Goal: Task Accomplishment & Management: Manage account settings

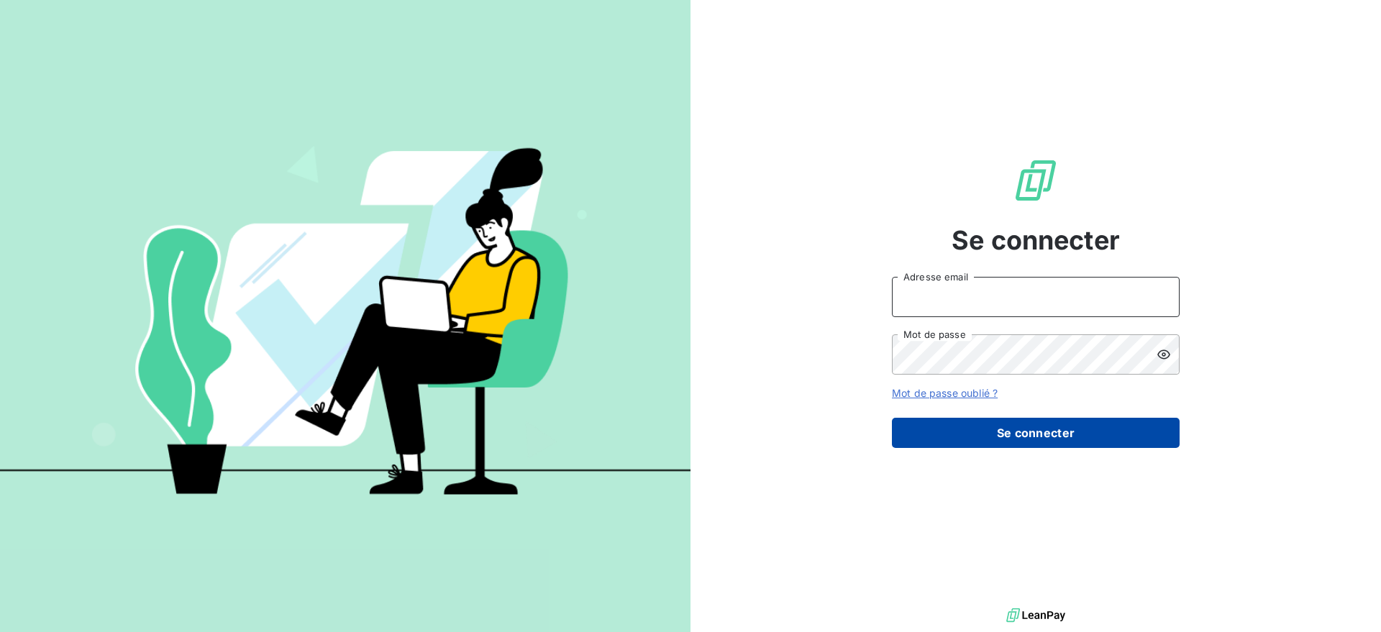
type input "[EMAIL_ADDRESS][DOMAIN_NAME]"
click at [996, 418] on button "Se connecter" at bounding box center [1036, 433] width 288 height 30
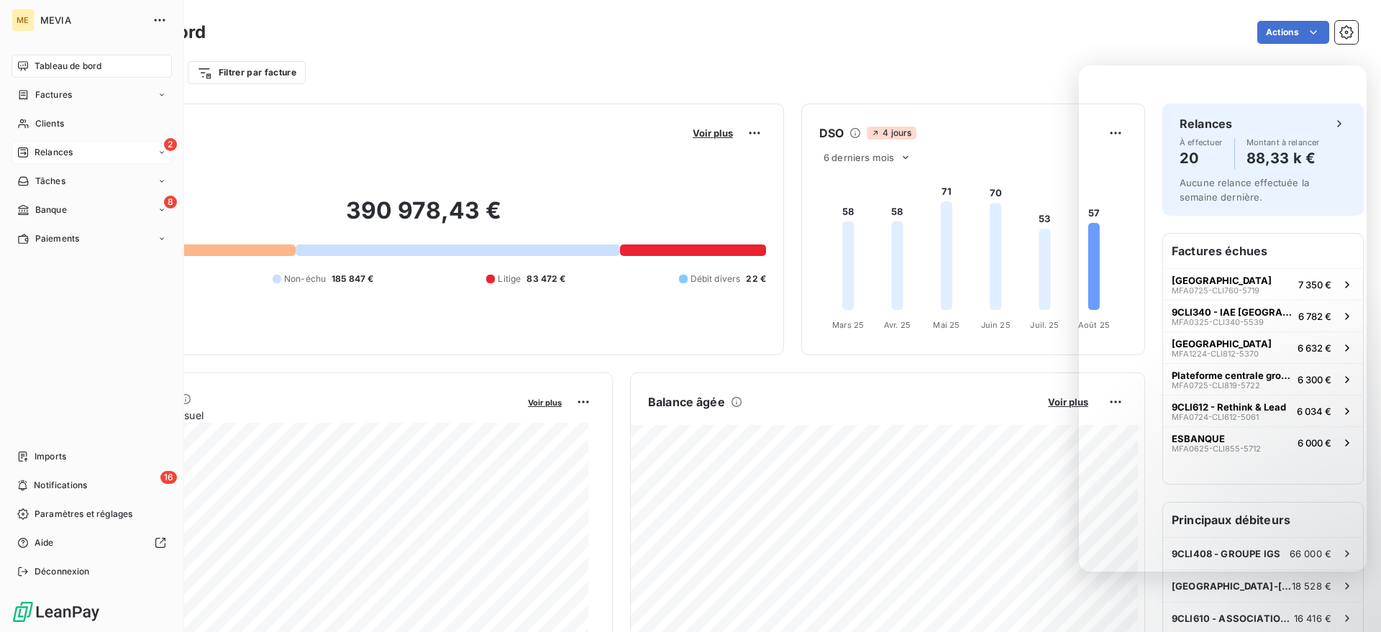
click at [31, 146] on div "Relances" at bounding box center [44, 152] width 55 height 13
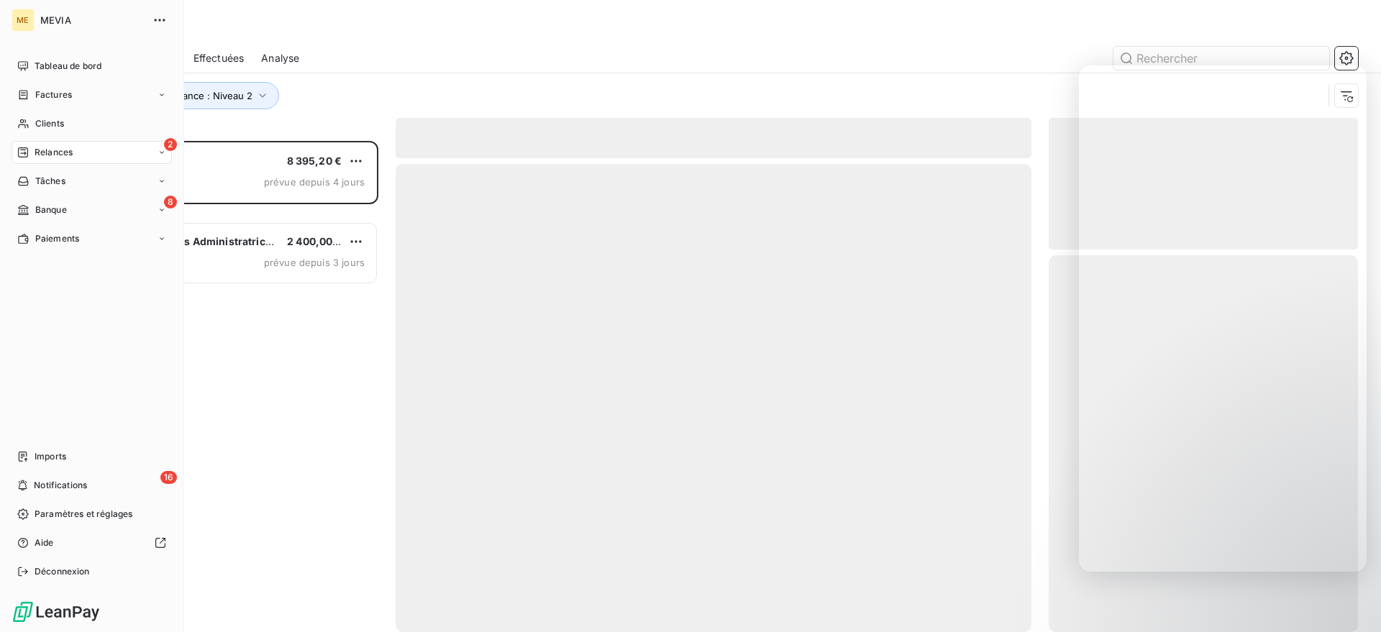
scroll to position [478, 296]
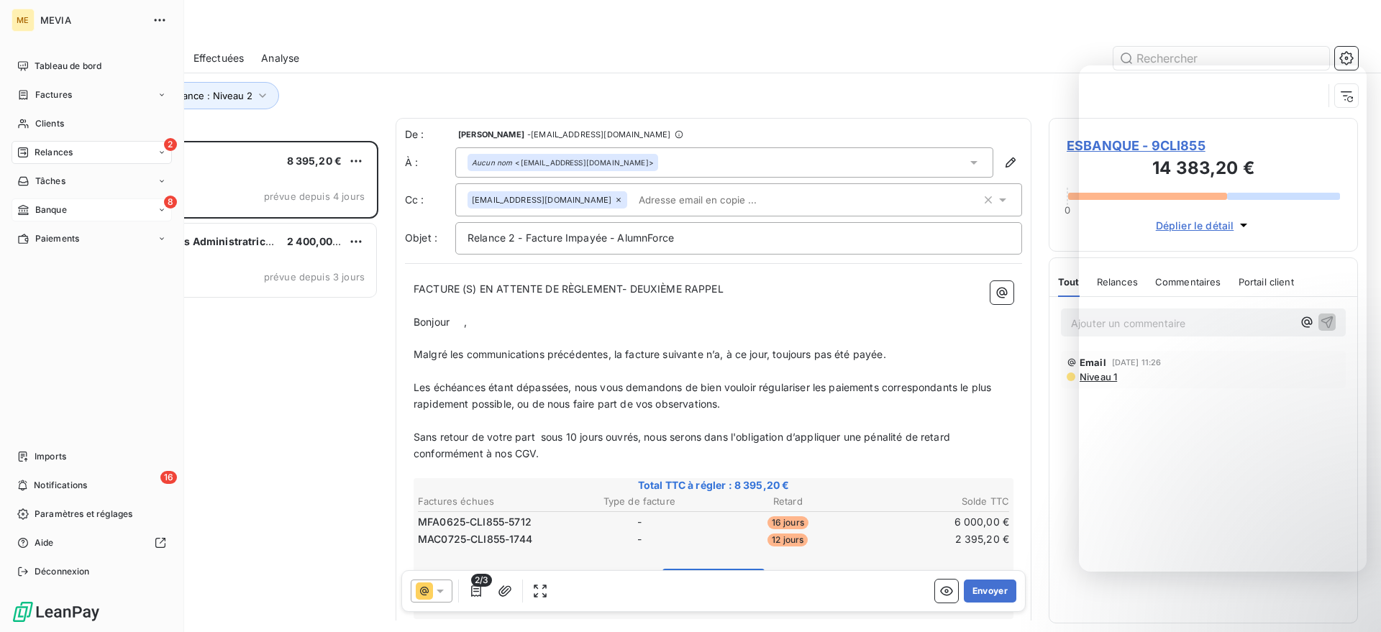
click at [58, 200] on div "8 Banque" at bounding box center [92, 210] width 160 height 23
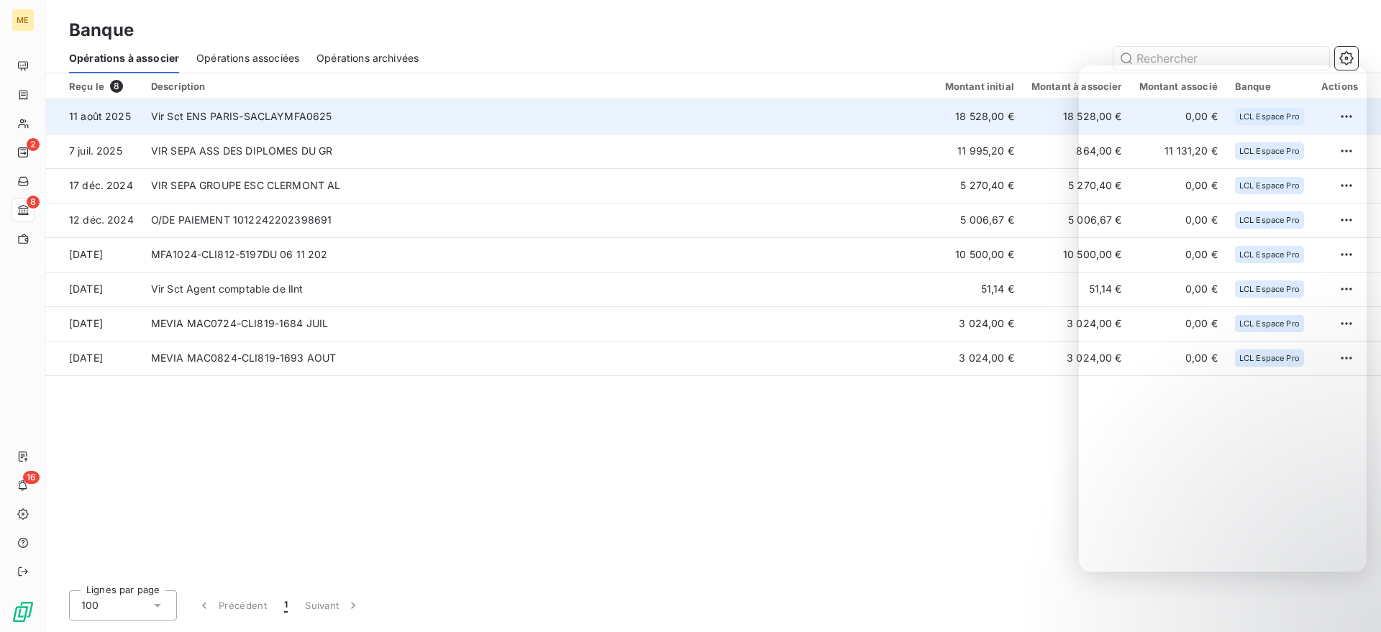
click at [281, 104] on td "Vir Sct ENS PARIS-SACLAYMFA0625" at bounding box center [539, 116] width 794 height 35
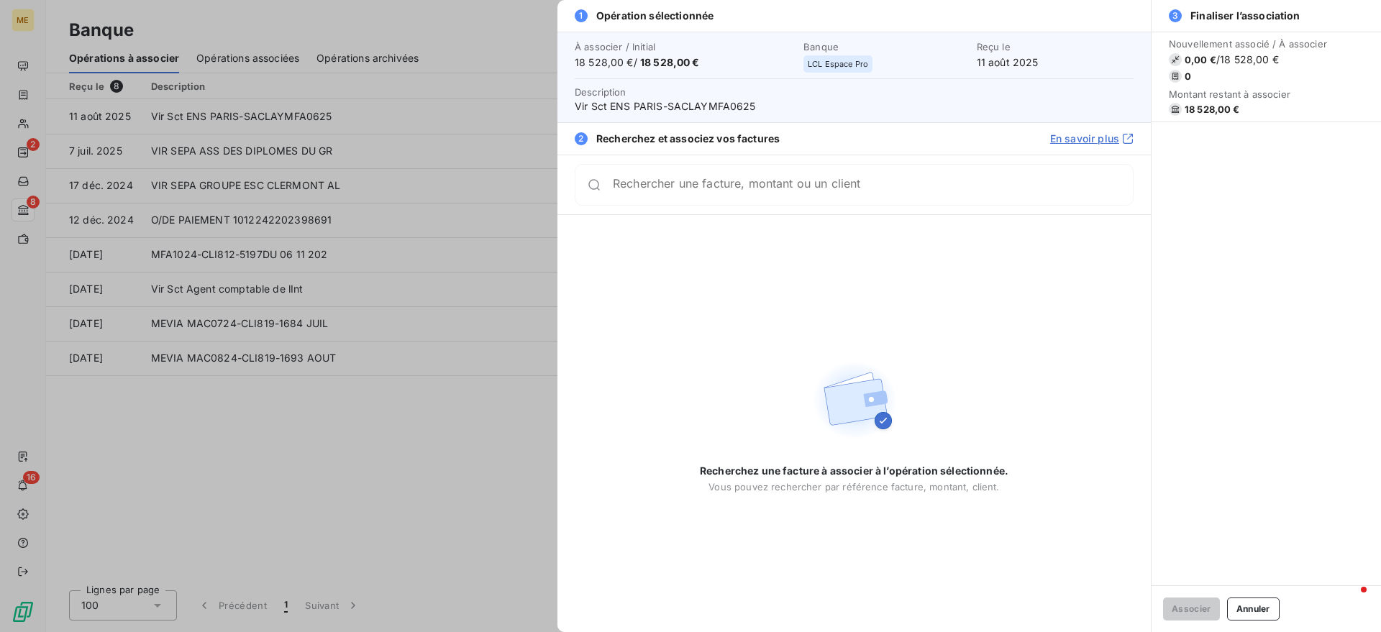
click at [724, 196] on div "Rechercher une facture, montant ou un client" at bounding box center [854, 185] width 559 height 42
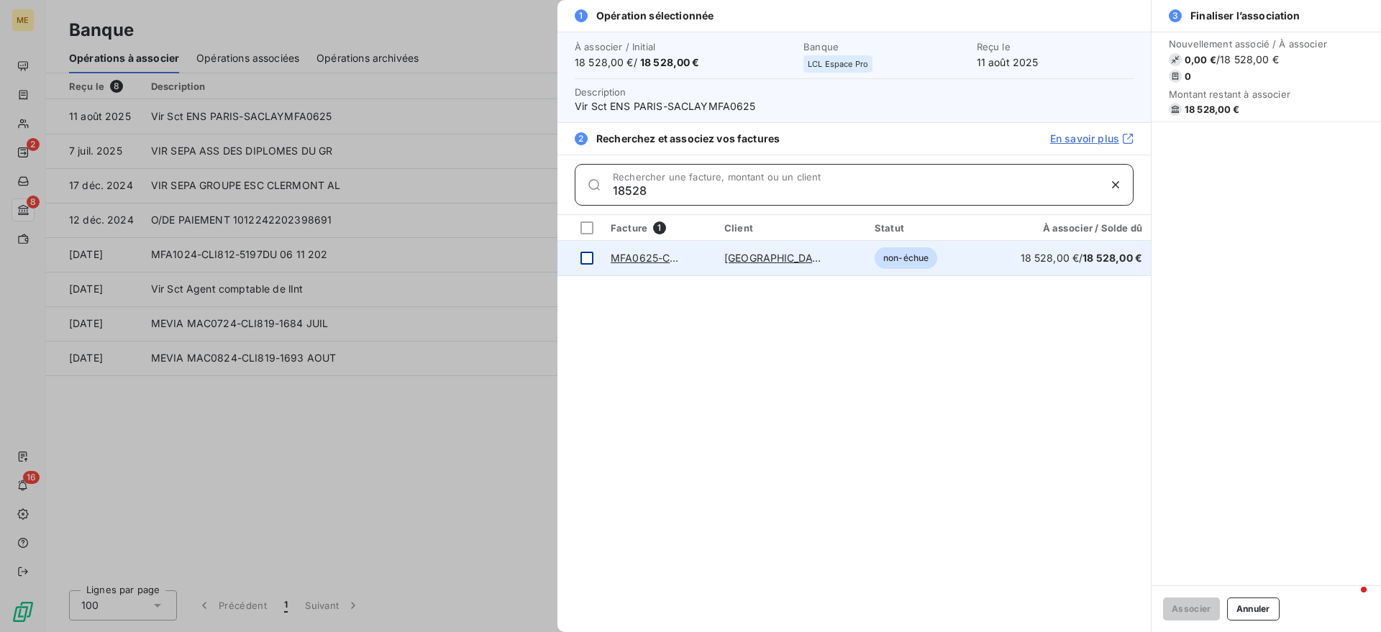
type input "18528"
click at [580, 254] on td at bounding box center [579, 258] width 45 height 35
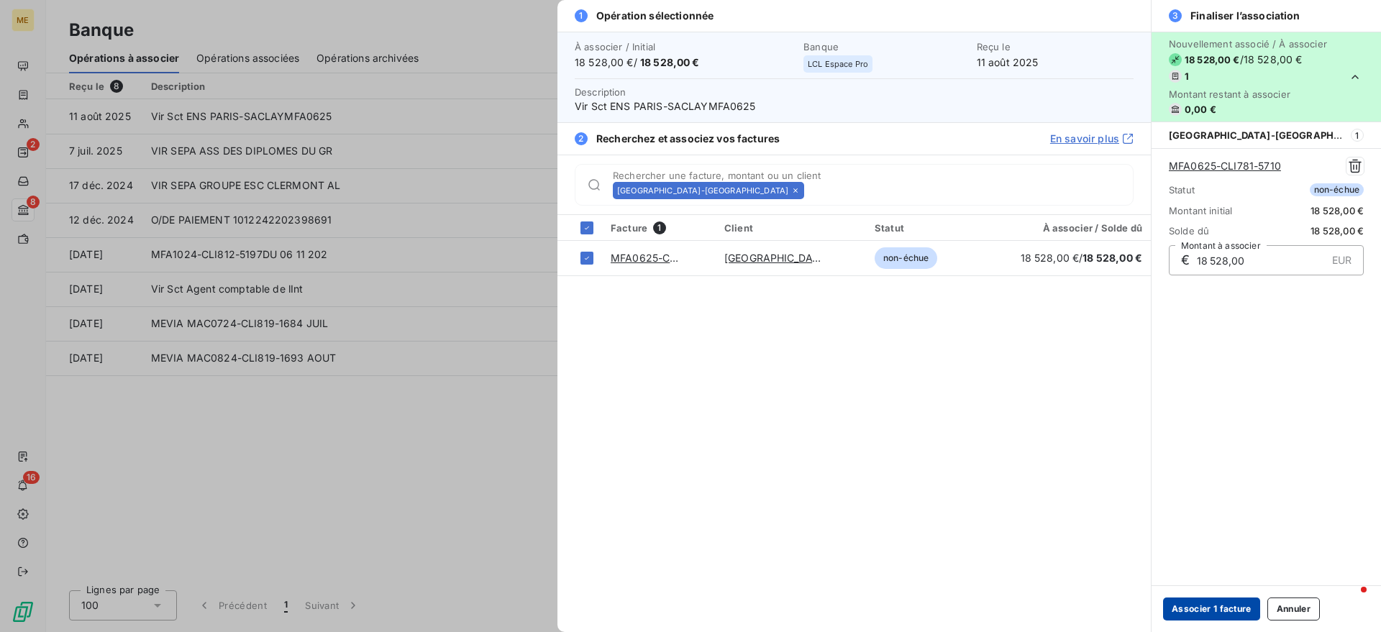
click at [1233, 612] on button "Associer 1 facture" at bounding box center [1211, 609] width 97 height 23
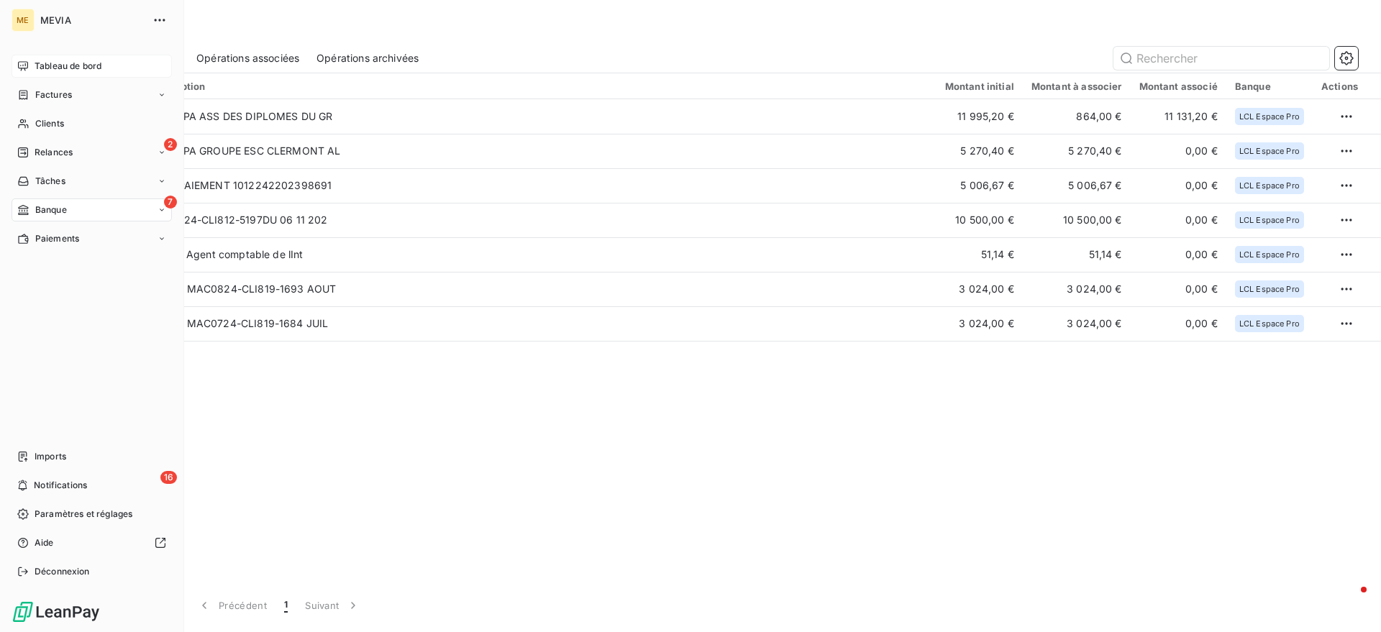
click at [43, 68] on span "Tableau de bord" at bounding box center [68, 66] width 67 height 13
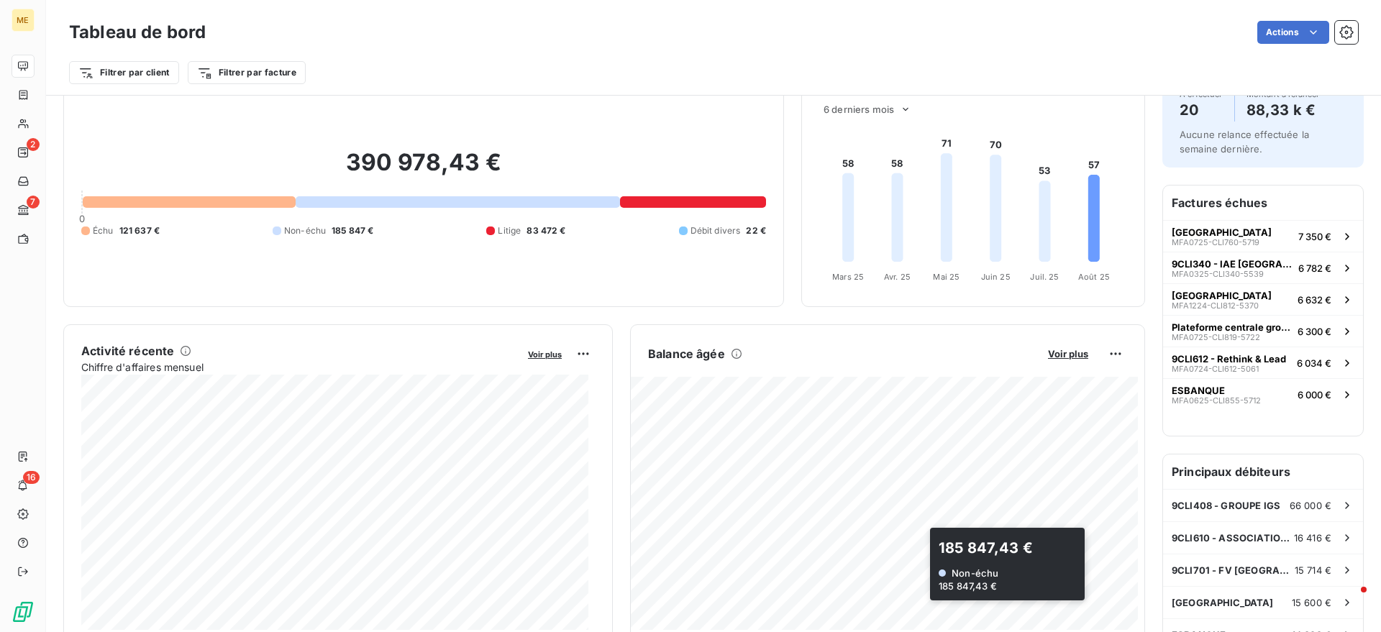
scroll to position [91, 0]
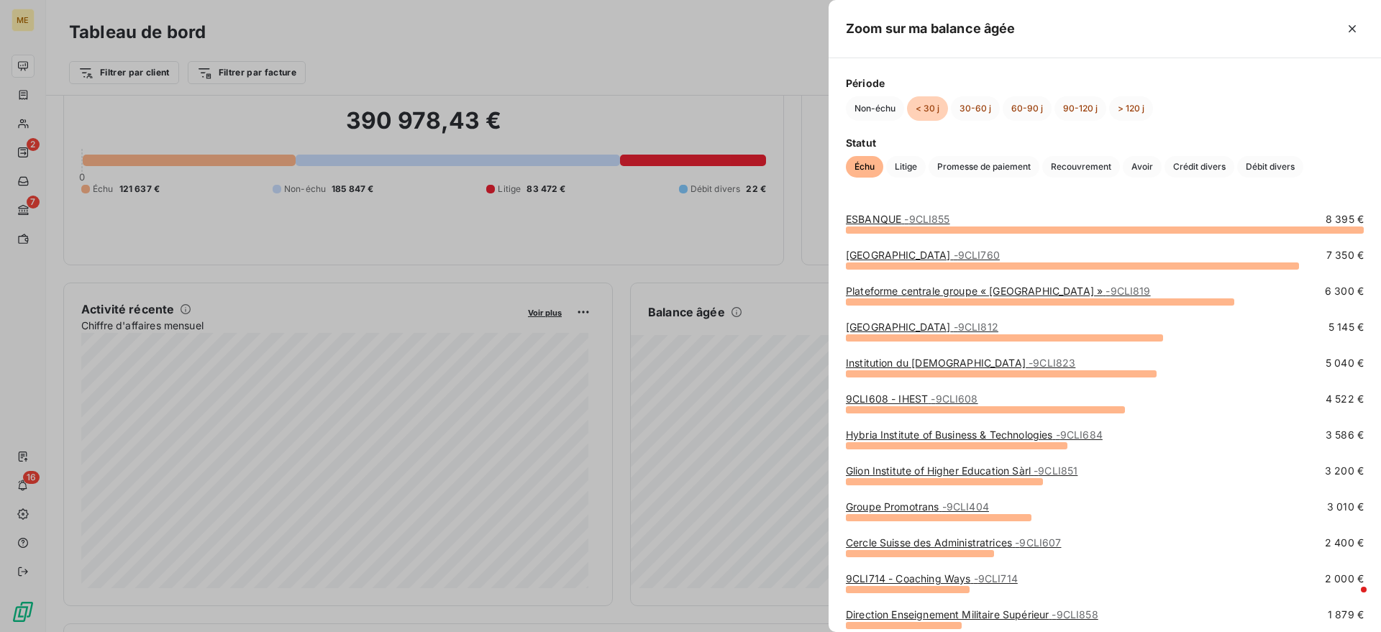
click at [708, 213] on div at bounding box center [690, 316] width 1381 height 632
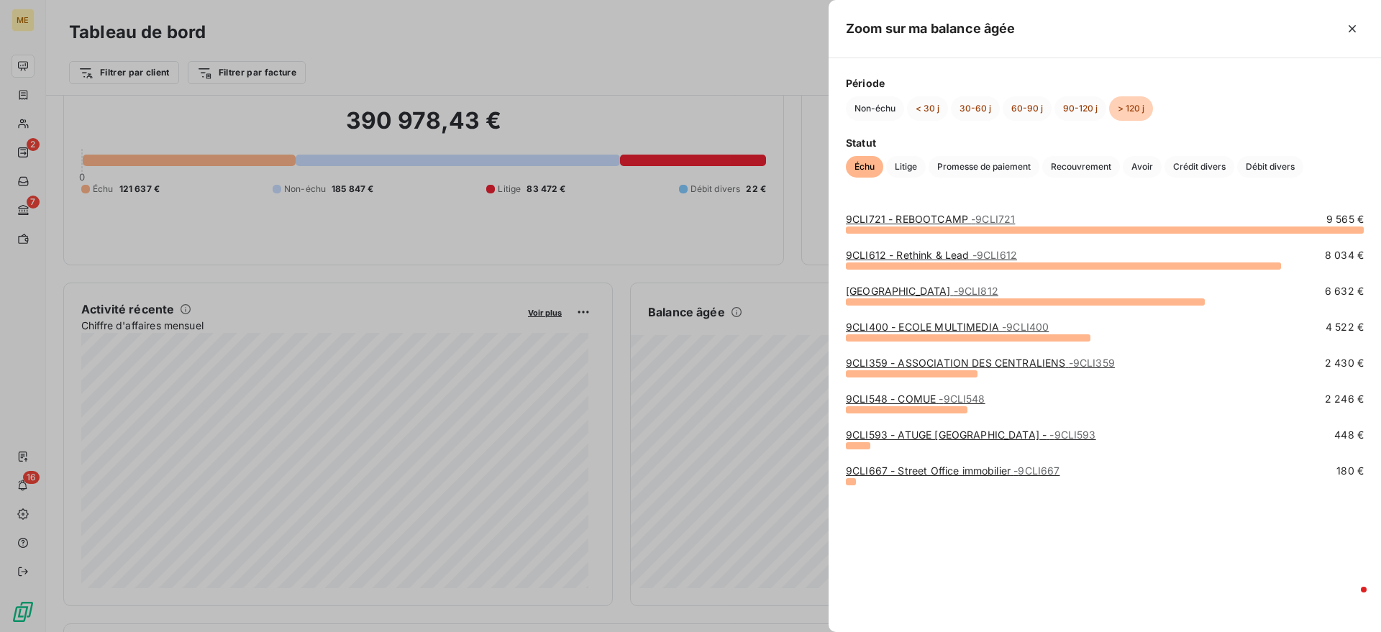
click at [718, 288] on div at bounding box center [690, 316] width 1381 height 632
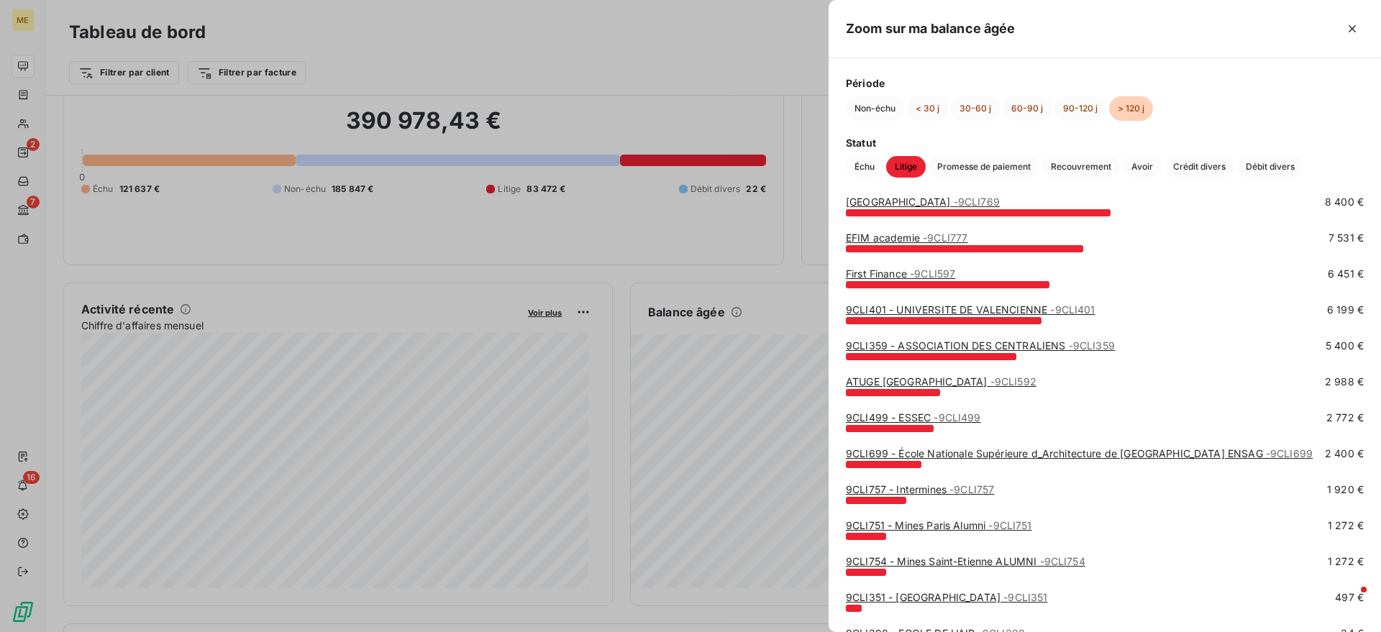
scroll to position [0, 0]
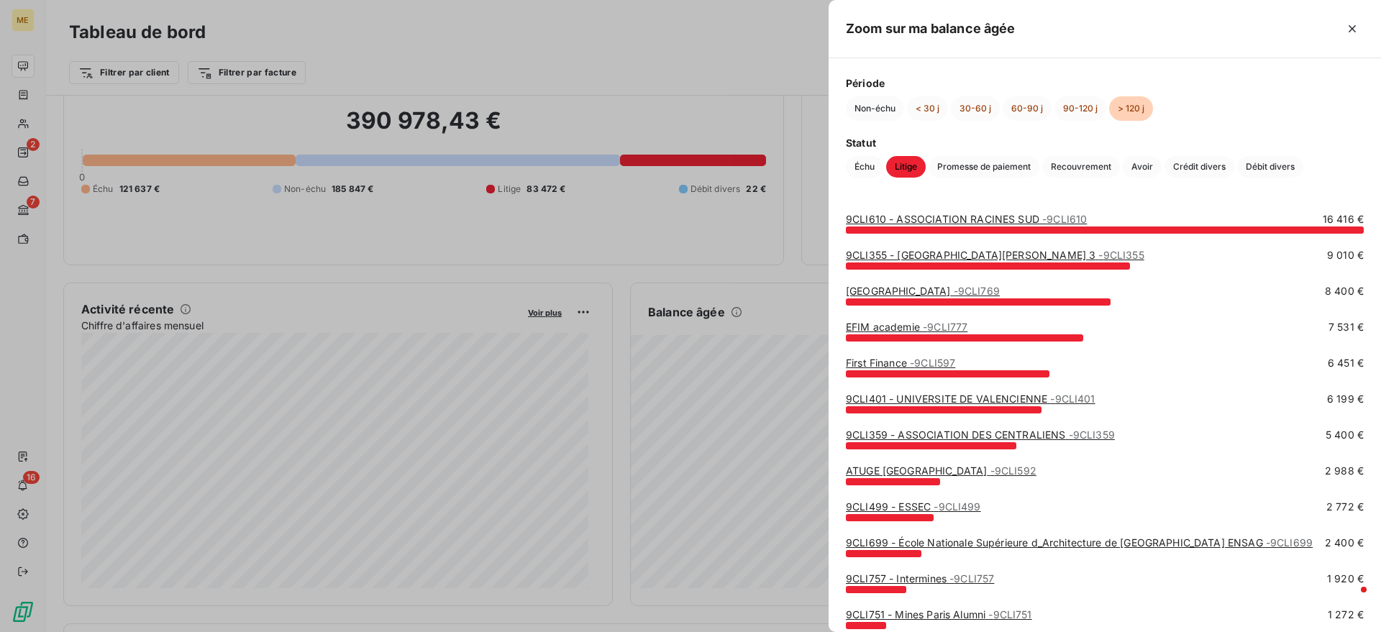
click at [603, 314] on div at bounding box center [690, 316] width 1381 height 632
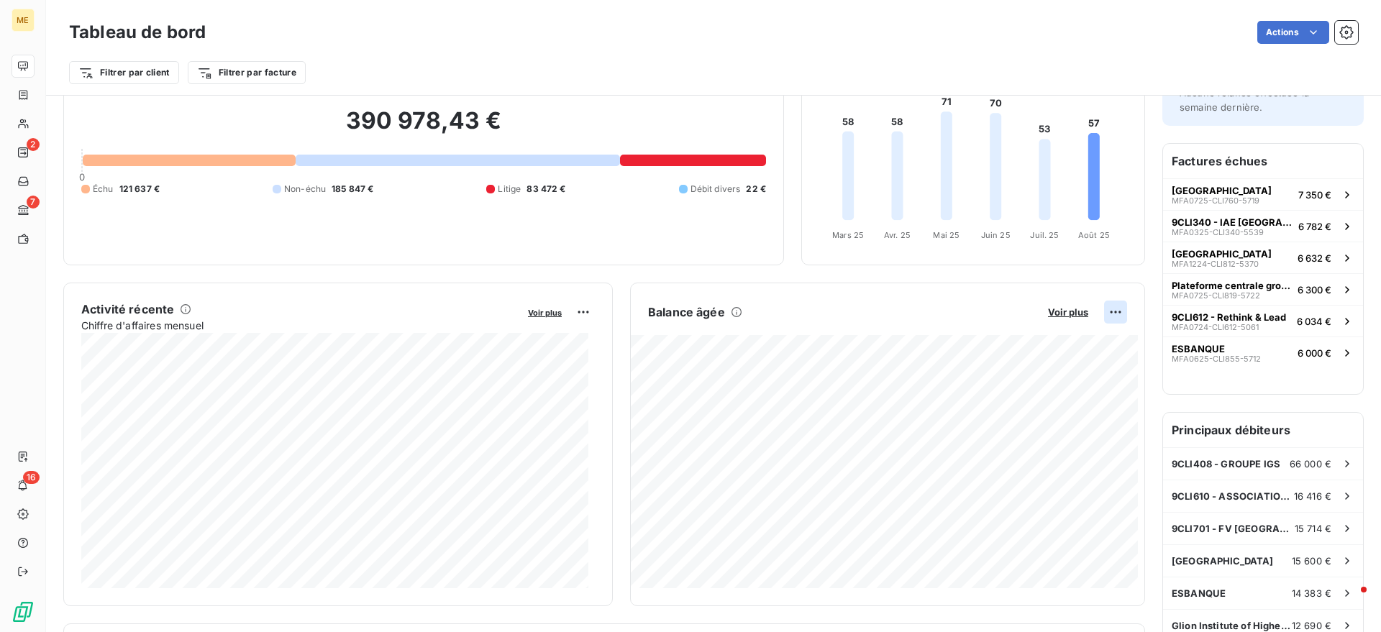
click at [1111, 312] on html "ME 2 7 16 Tableau de bord Actions Filtrer par client Filtrer par facture Encour…" at bounding box center [690, 316] width 1381 height 632
click at [1071, 342] on div "Exporter" at bounding box center [1067, 343] width 81 height 23
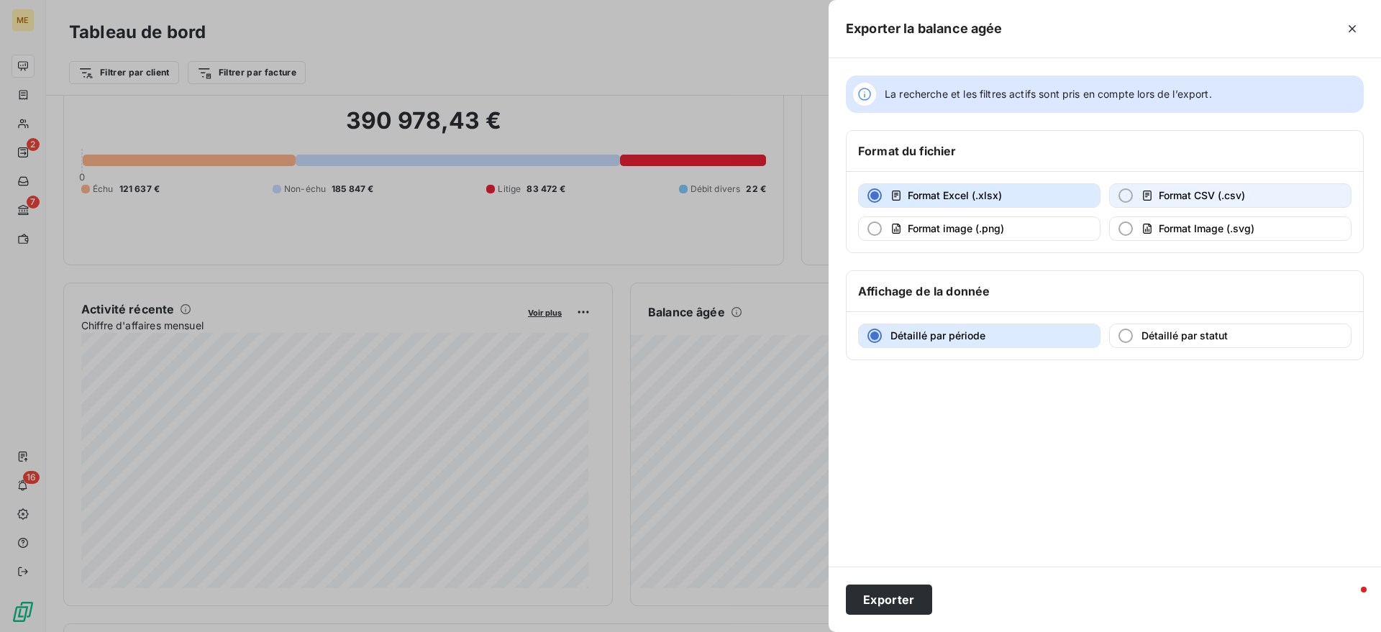
drag, startPoint x: 1171, startPoint y: 199, endPoint x: 1180, endPoint y: 204, distance: 11.0
click at [1180, 204] on button "Format CSV (.csv)" at bounding box center [1230, 195] width 242 height 24
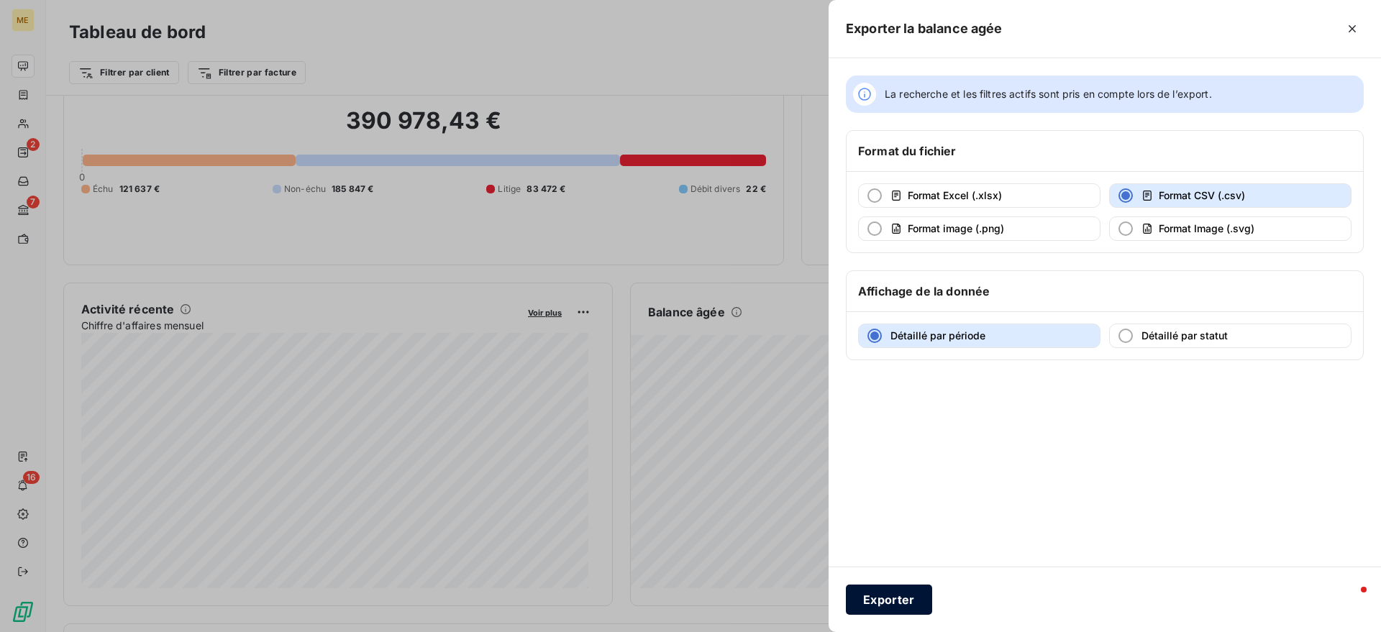
click at [911, 598] on button "Exporter" at bounding box center [889, 600] width 86 height 30
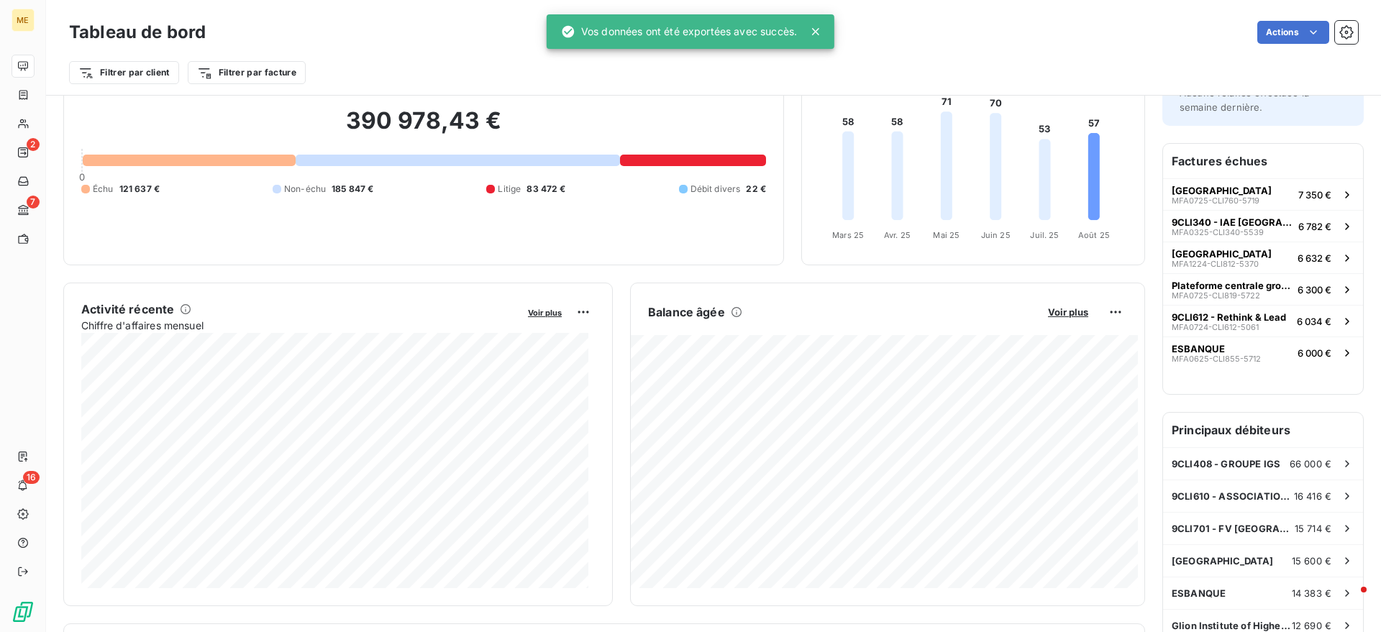
click at [809, 27] on icon at bounding box center [816, 31] width 14 height 14
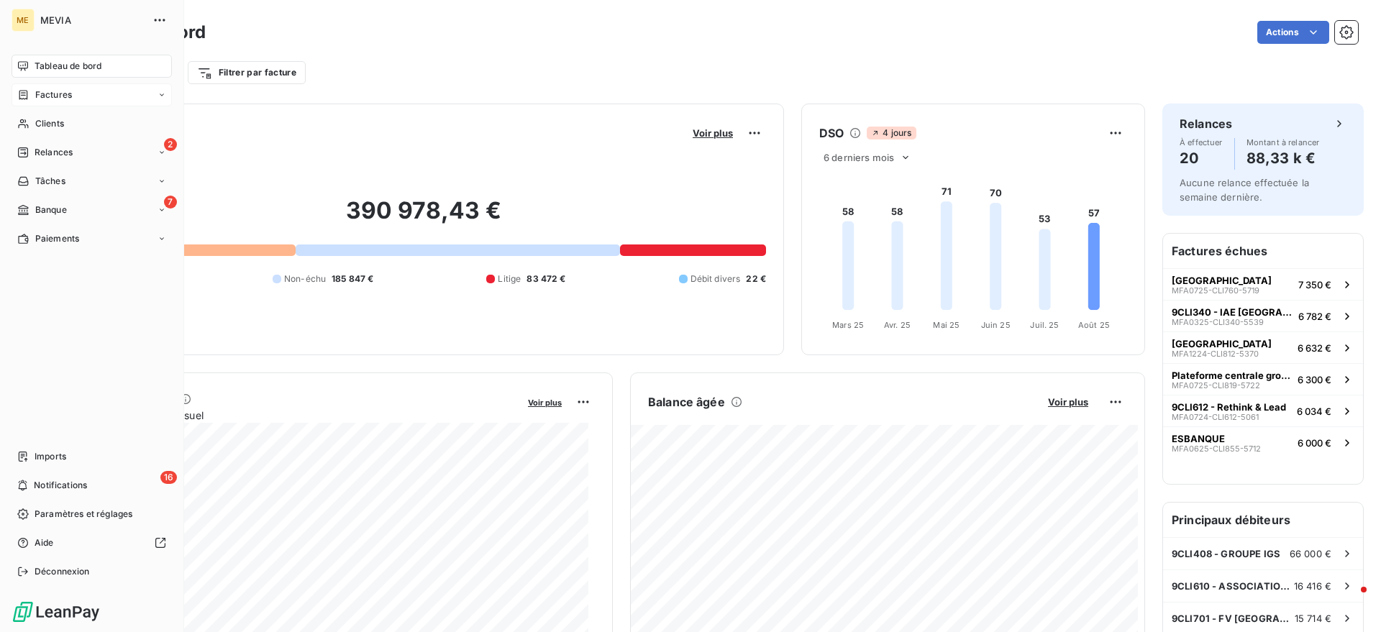
click at [23, 87] on div "Factures" at bounding box center [92, 94] width 160 height 23
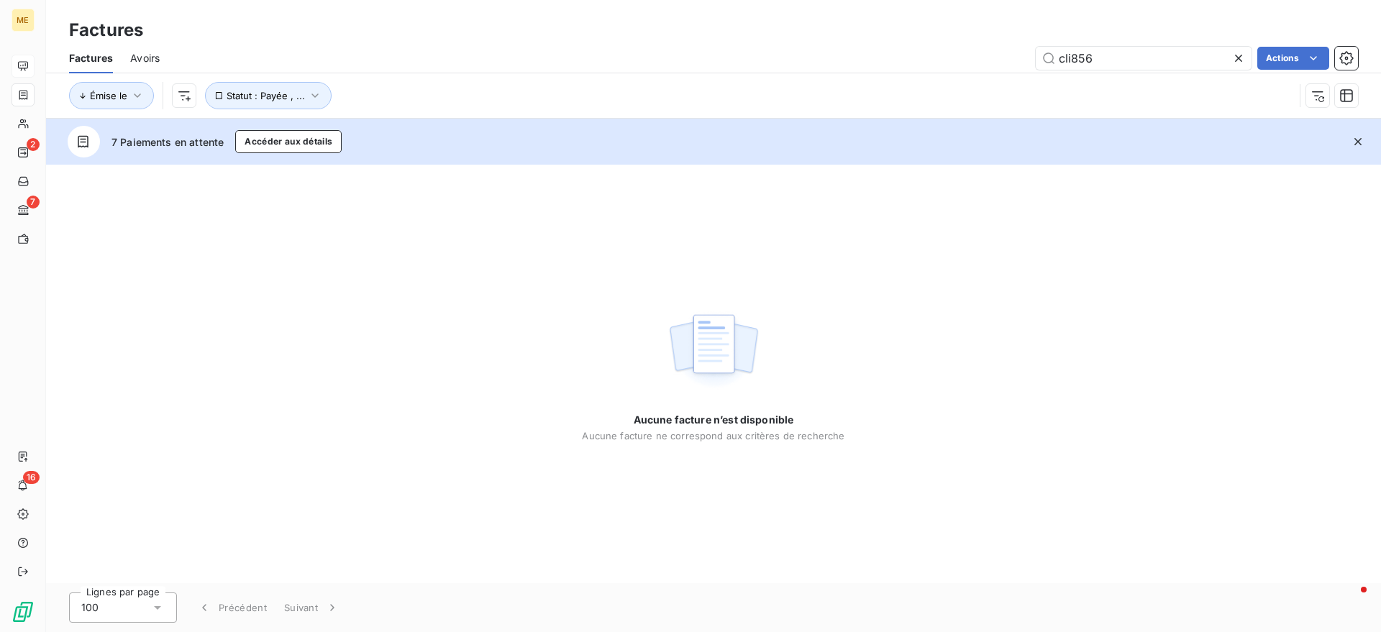
drag, startPoint x: 1116, startPoint y: 62, endPoint x: 981, endPoint y: 60, distance: 134.5
click at [981, 60] on div "cli856 Actions" at bounding box center [767, 58] width 1181 height 23
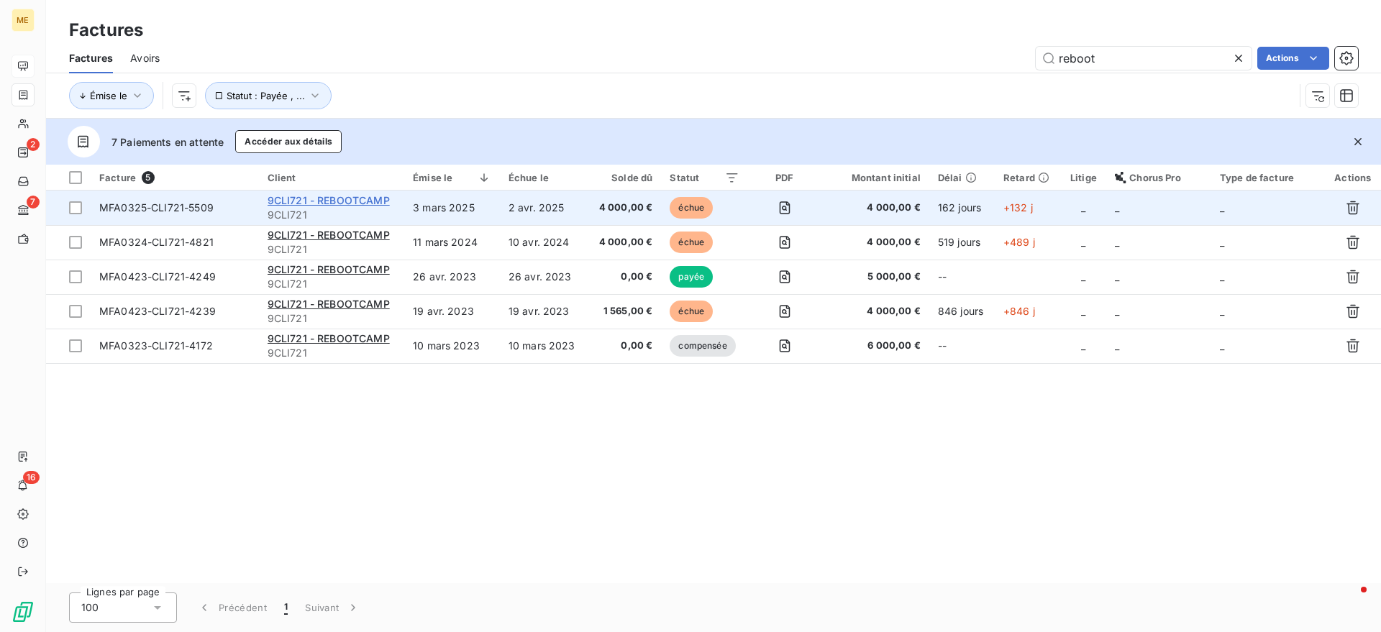
type input "reboot"
click at [301, 201] on span "9CLI721 - REBOOTCAMP" at bounding box center [329, 200] width 122 height 12
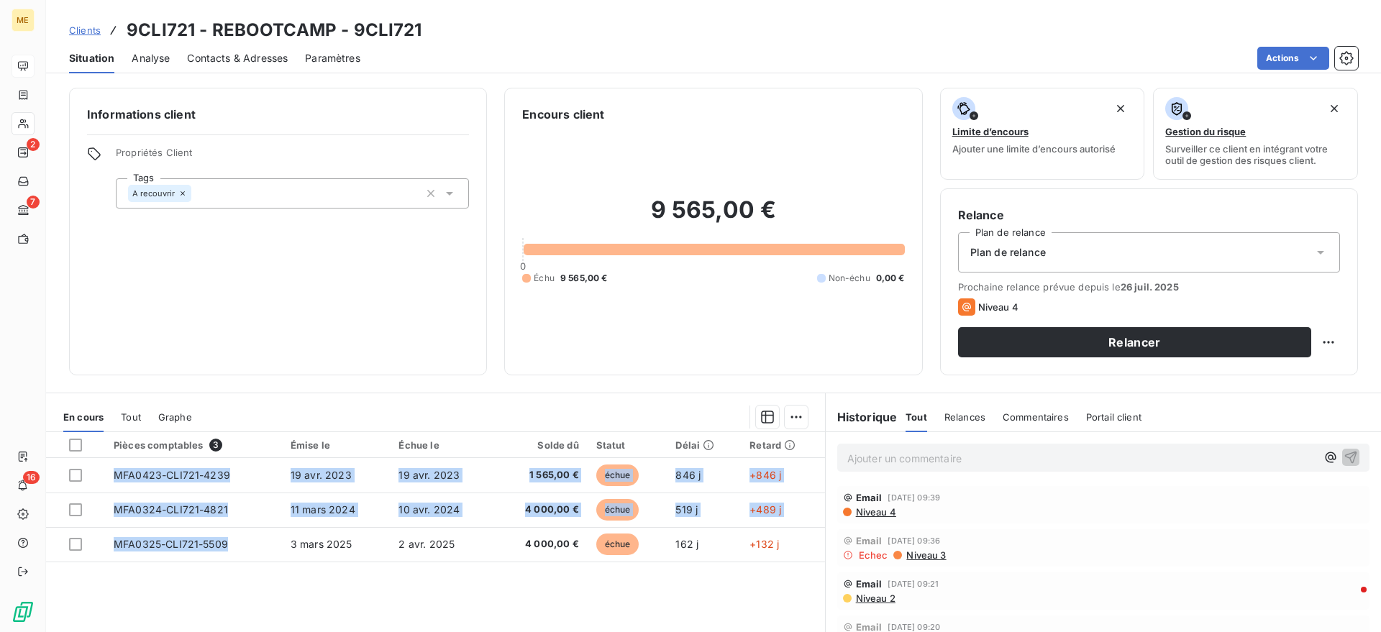
drag, startPoint x: 237, startPoint y: 539, endPoint x: 262, endPoint y: 568, distance: 38.2
click at [262, 568] on div "Pièces comptables 3 Émise le Échue le Solde dû Statut Délai Retard MFA0423-CLI7…" at bounding box center [435, 570] width 779 height 277
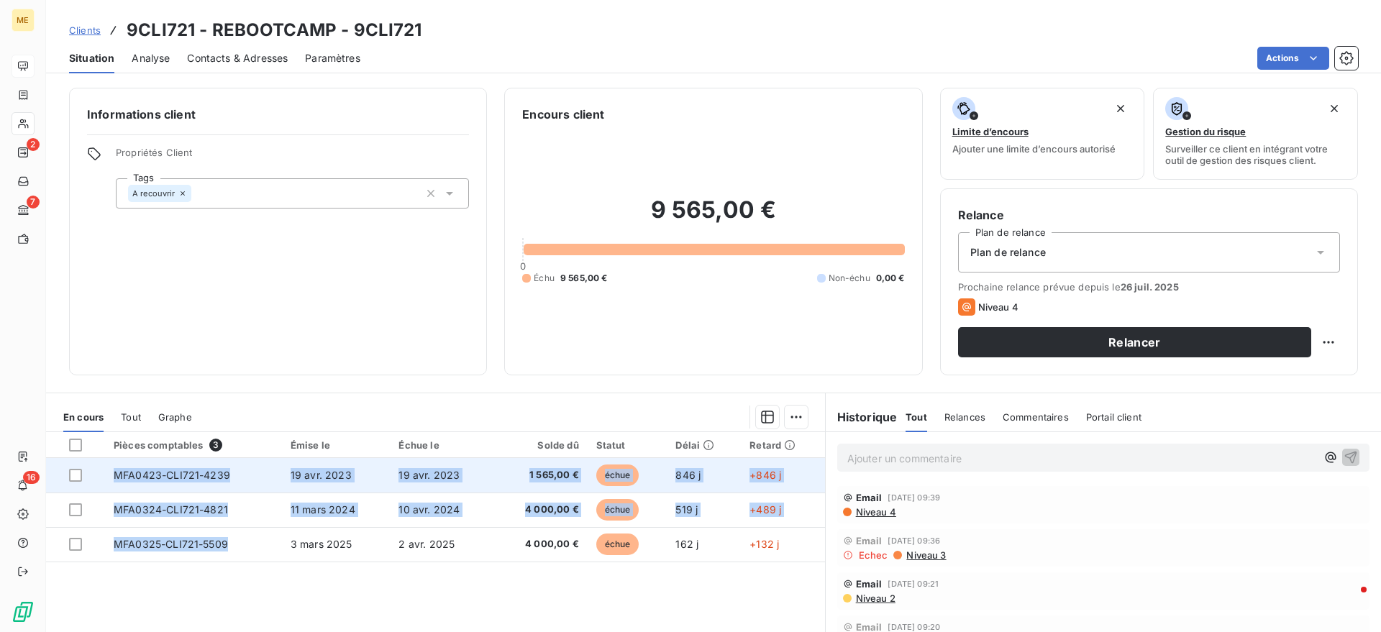
drag, startPoint x: 288, startPoint y: 452, endPoint x: 282, endPoint y: 469, distance: 17.8
click at [288, 453] on th "Émise le" at bounding box center [336, 445] width 109 height 26
click at [273, 477] on td "MFA0423-CLI721-4239" at bounding box center [193, 475] width 177 height 35
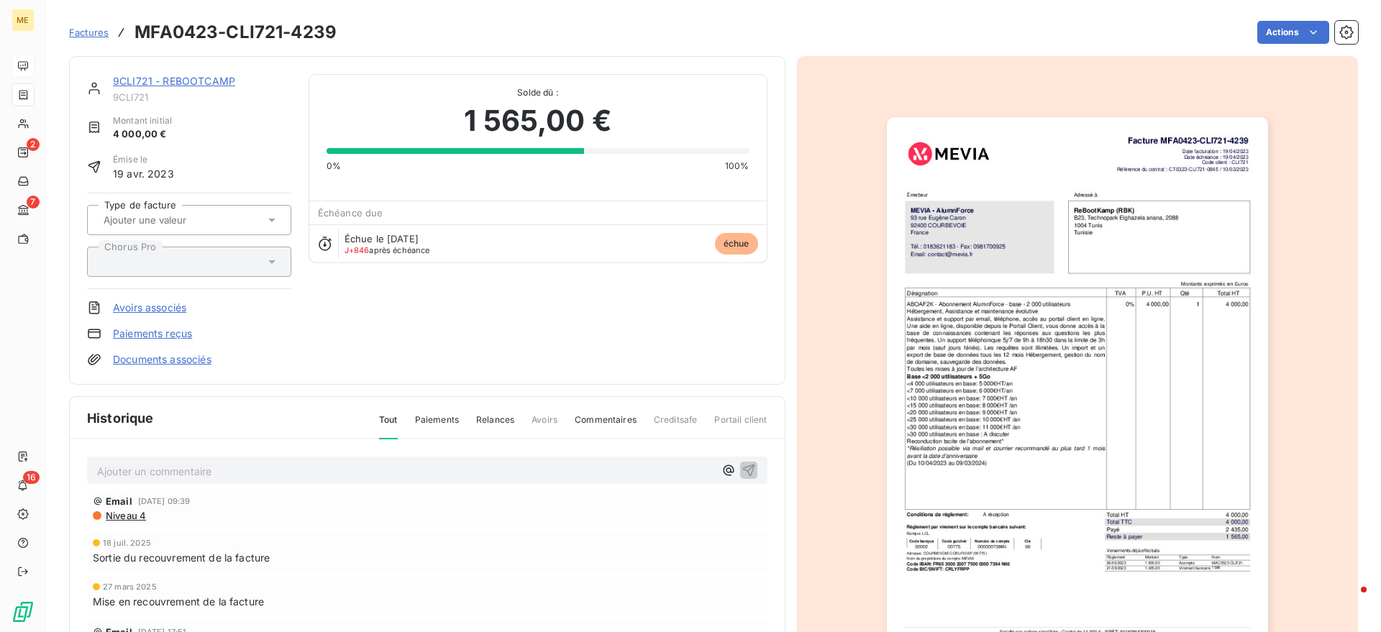
click at [205, 76] on link "9CLI721 - REBOOTCAMP" at bounding box center [174, 81] width 122 height 12
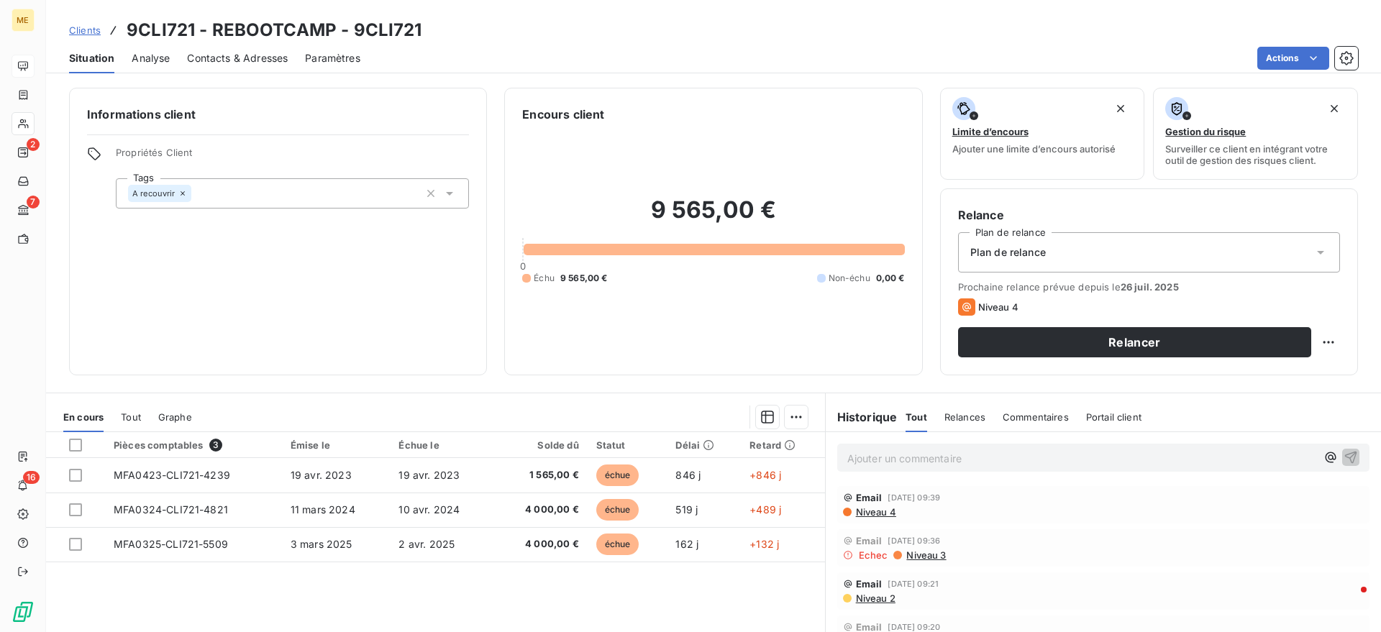
click at [132, 420] on span "Tout" at bounding box center [131, 417] width 20 height 12
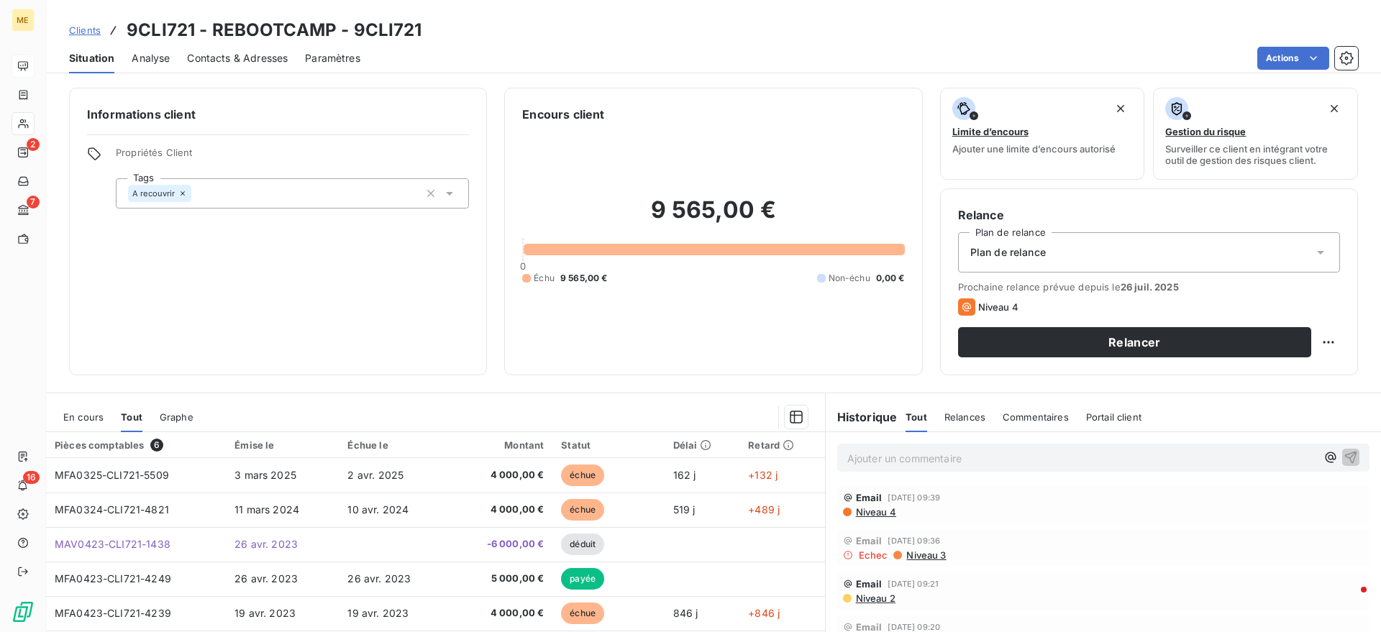
click at [961, 457] on p "Ajouter un commentaire ﻿" at bounding box center [1081, 459] width 469 height 18
click at [1054, 450] on p "Mise en demeure retourné à l'expéditeur" at bounding box center [1081, 458] width 469 height 17
click at [1094, 448] on div "Mise en demeure retourné à l'expéditeur -" at bounding box center [1081, 457] width 469 height 18
click at [1091, 458] on p "Mise en demeure retourné à l'expéditeur -" at bounding box center [1081, 458] width 469 height 17
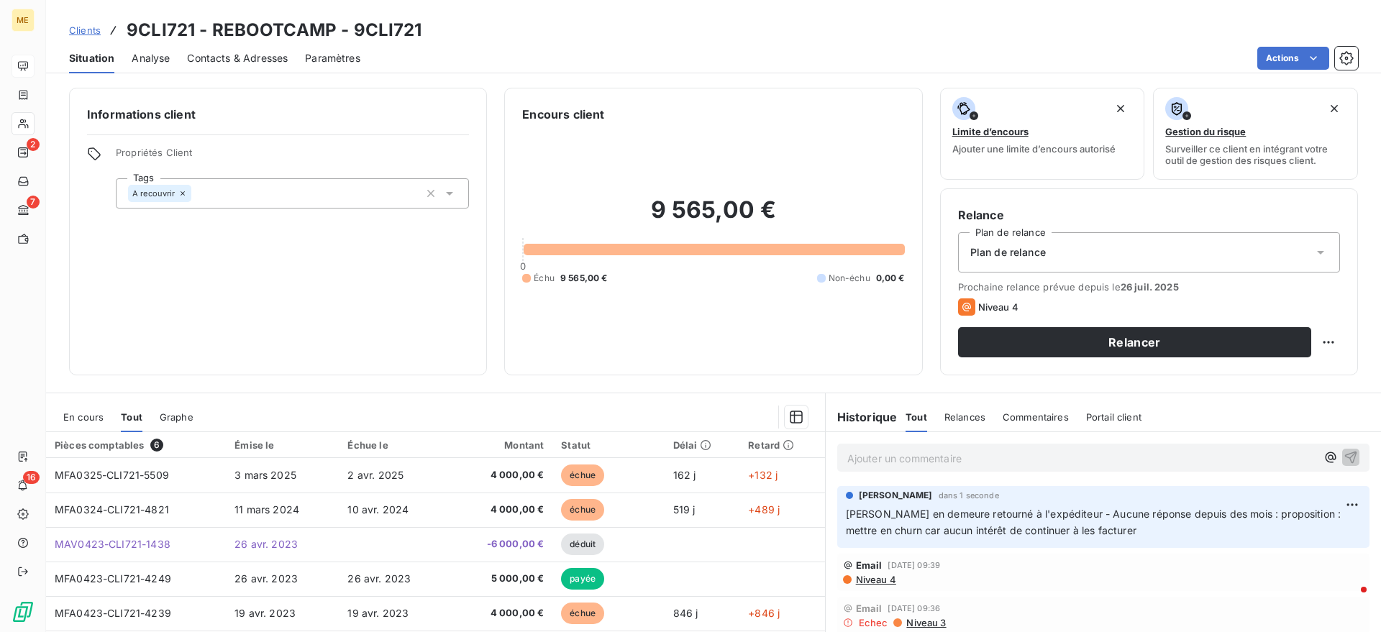
click at [1180, 508] on span "[PERSON_NAME] en demeure retourné à l'expéditeur - Aucune réponse depuis des mo…" at bounding box center [1095, 522] width 498 height 29
click at [924, 465] on p "Ajouter un commentaire ﻿" at bounding box center [1081, 459] width 469 height 18
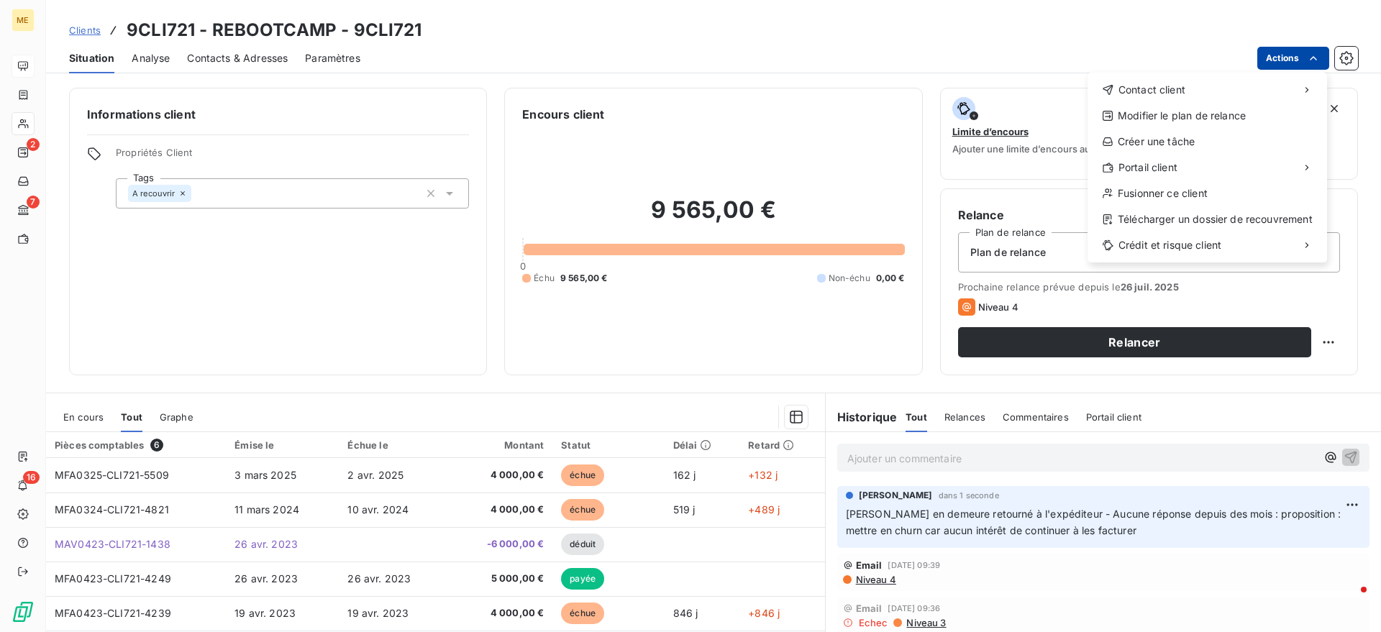
click at [1286, 66] on html "ME 2 7 16 Clients 9CLI721 - REBOOTCAMP - 9CLI721 Situation Analyse Contacts & A…" at bounding box center [690, 316] width 1381 height 632
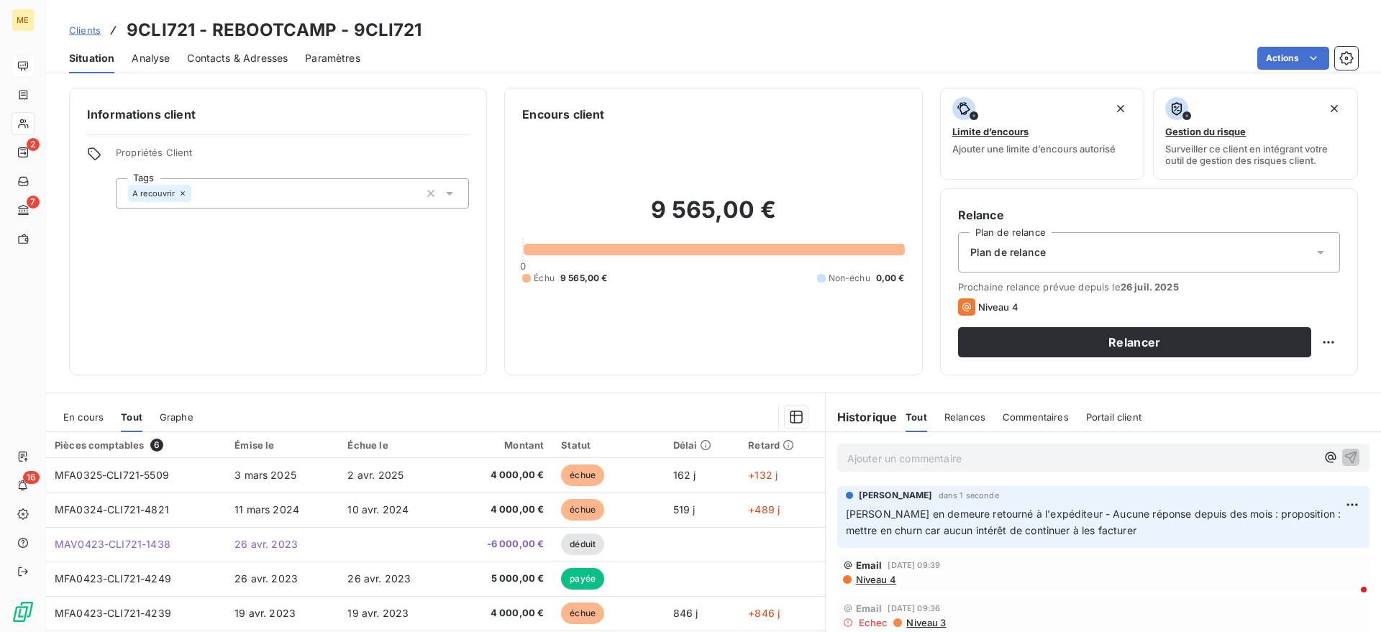
click at [1285, 54] on html "ME 2 7 16 Clients 9CLI721 - REBOOTCAMP - 9CLI721 Situation Analyse Contacts & A…" at bounding box center [690, 316] width 1381 height 632
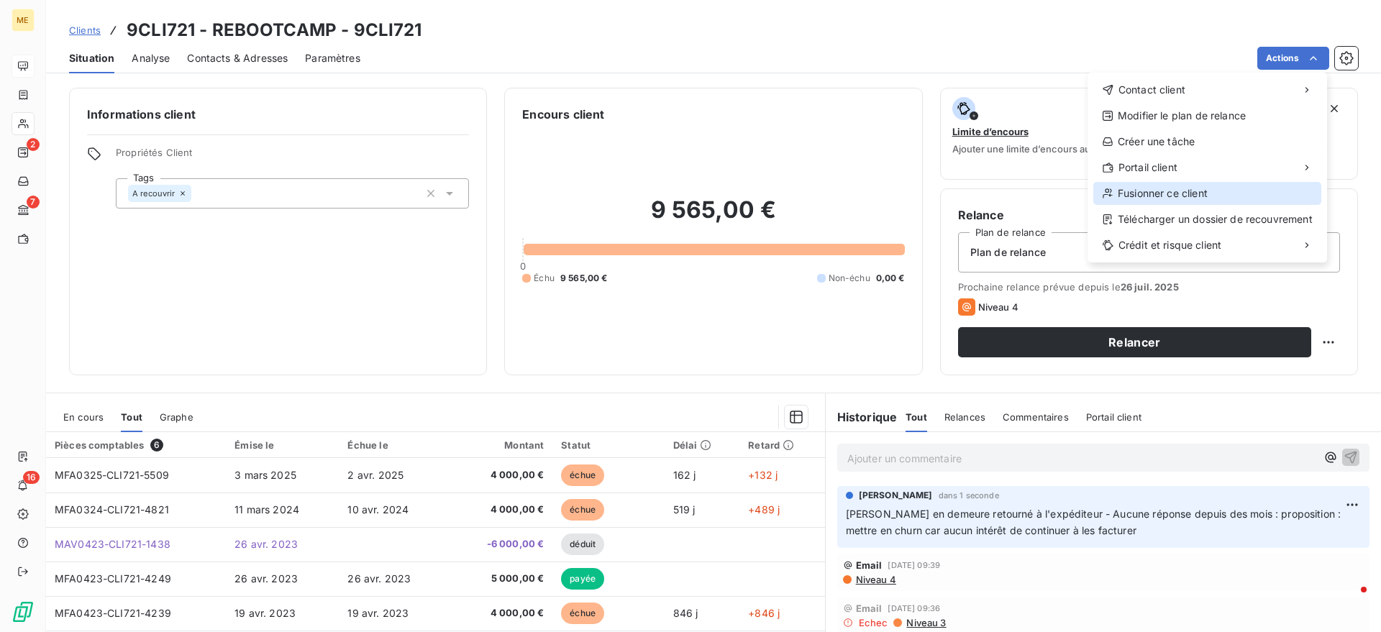
click at [1154, 191] on div "Fusionner ce client" at bounding box center [1207, 193] width 228 height 23
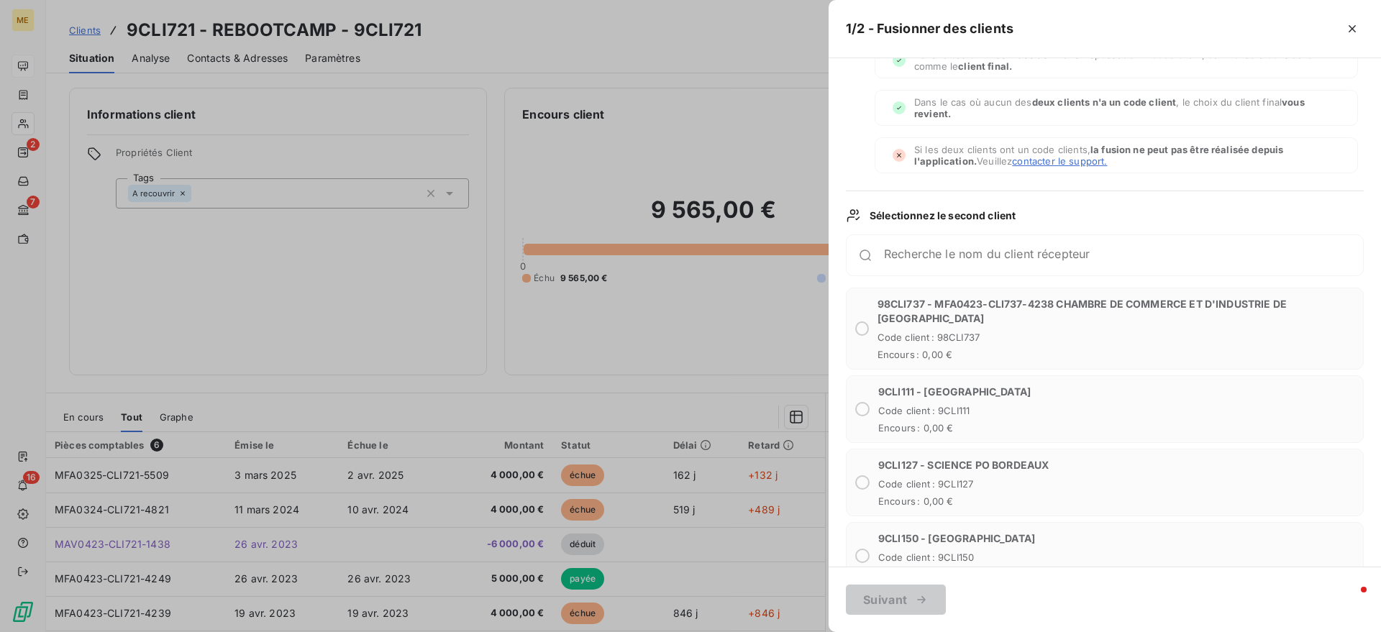
scroll to position [90, 0]
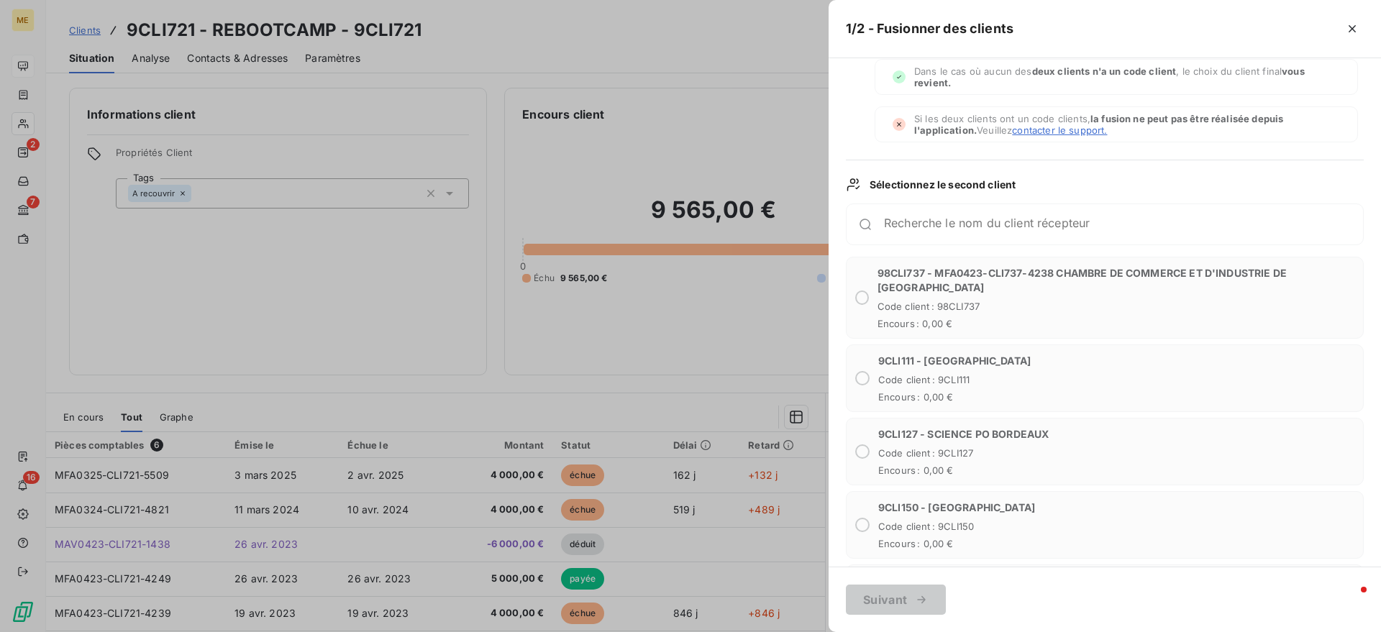
click at [783, 78] on div at bounding box center [690, 316] width 1381 height 632
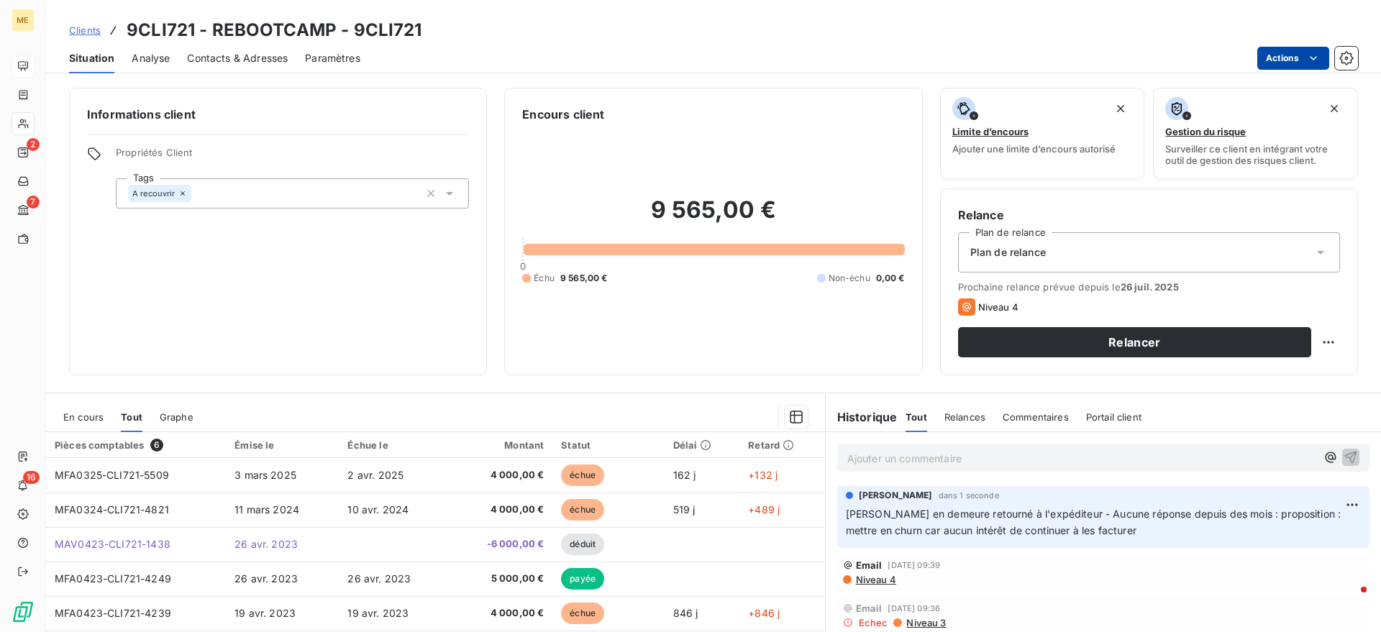
click at [1303, 59] on html "ME 2 7 16 Clients 9CLI721 - REBOOTCAMP - 9CLI721 Situation Analyse Contacts & A…" at bounding box center [690, 316] width 1381 height 632
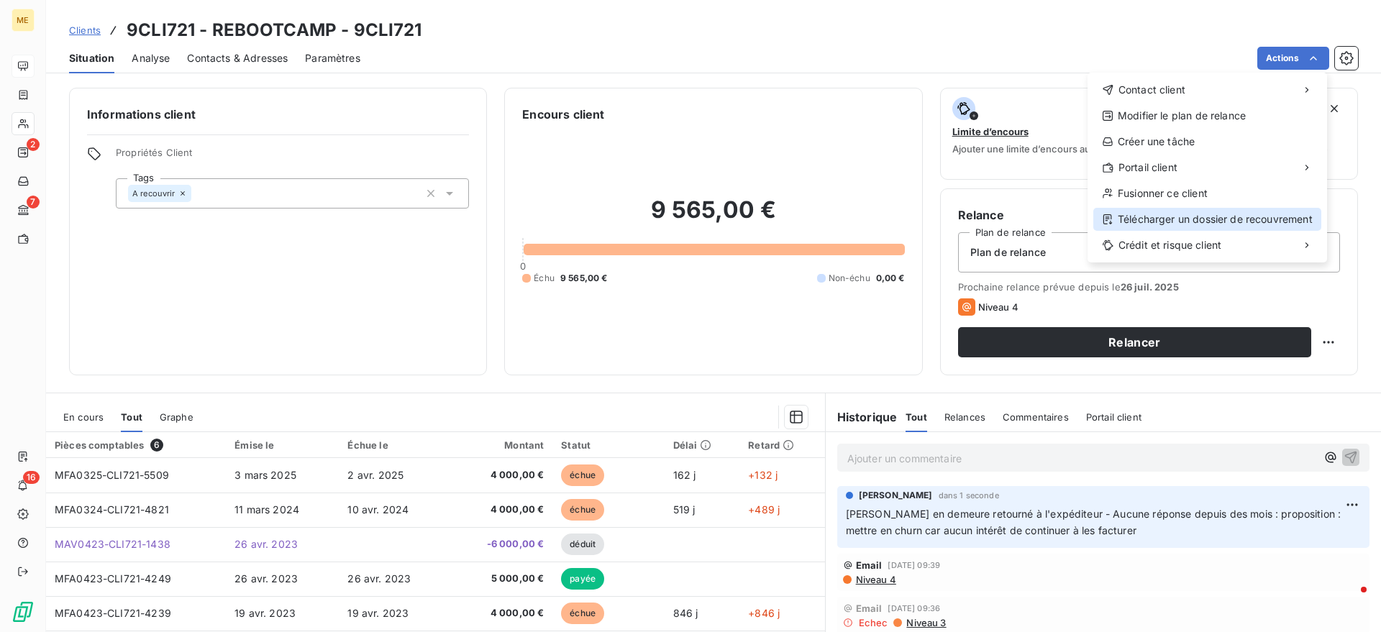
click at [1200, 224] on div "Télécharger un dossier de recouvrement" at bounding box center [1207, 219] width 228 height 23
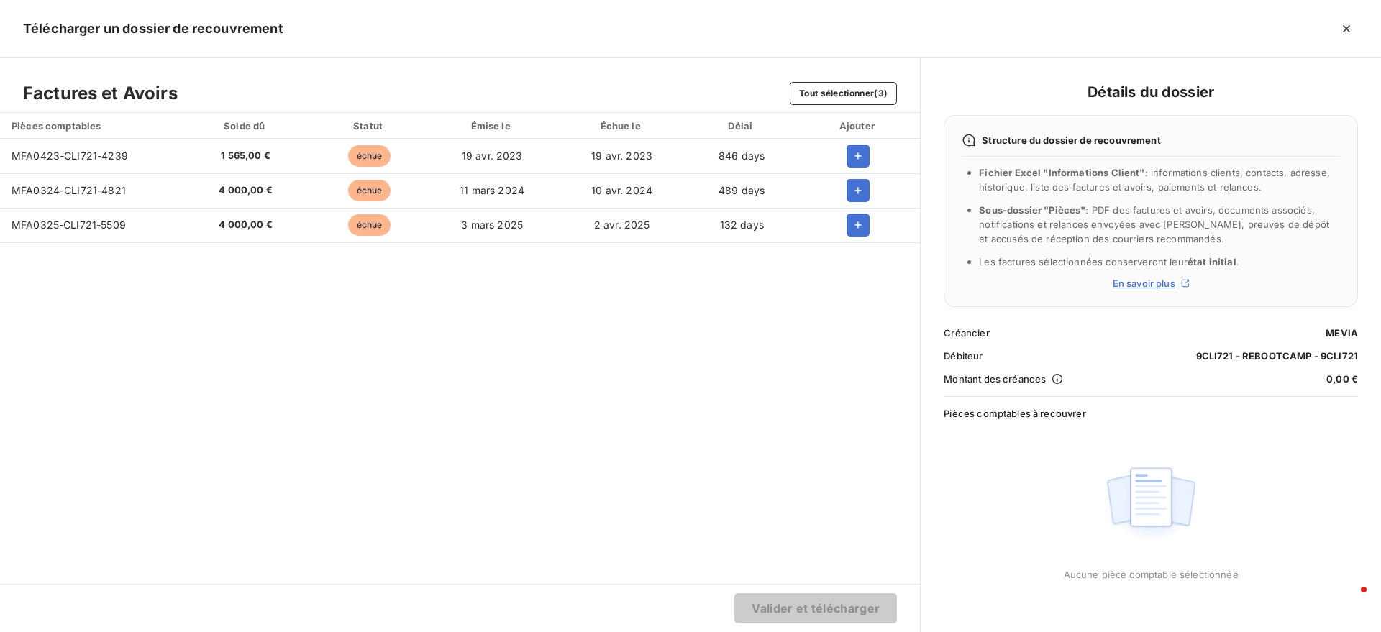
click at [809, 147] on div at bounding box center [858, 156] width 101 height 23
click at [850, 151] on button "button" at bounding box center [858, 156] width 23 height 23
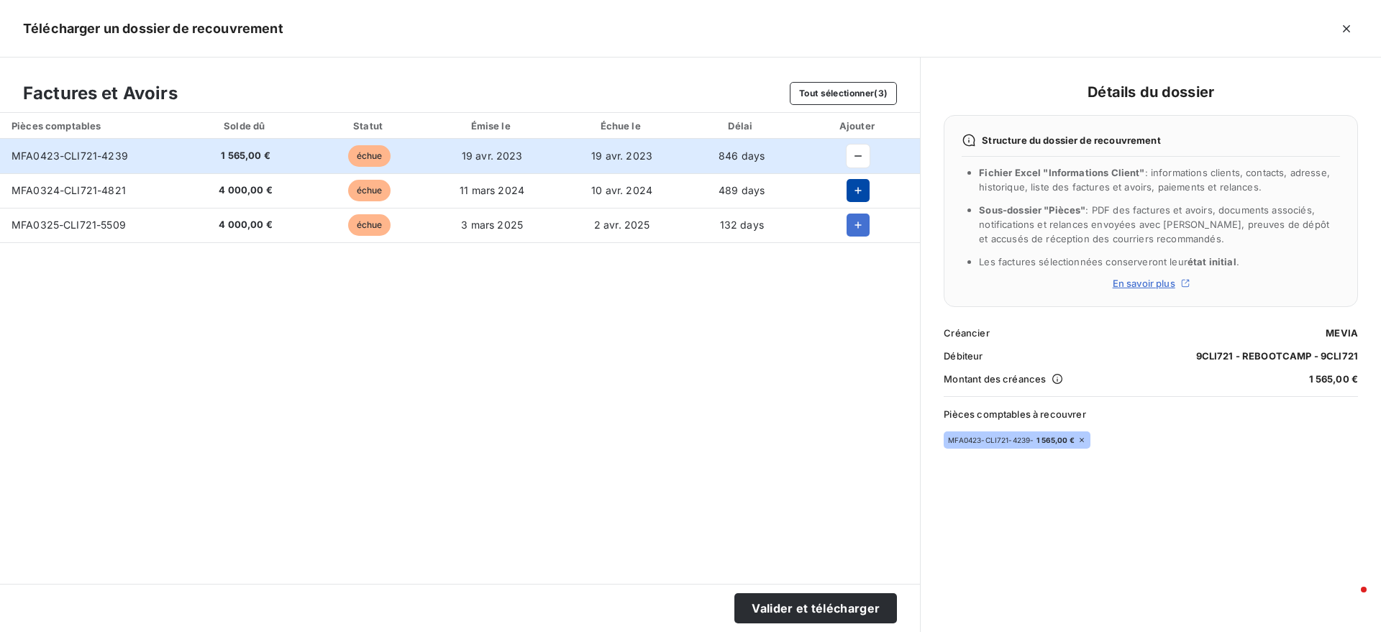
click at [856, 188] on icon "button" at bounding box center [858, 190] width 14 height 14
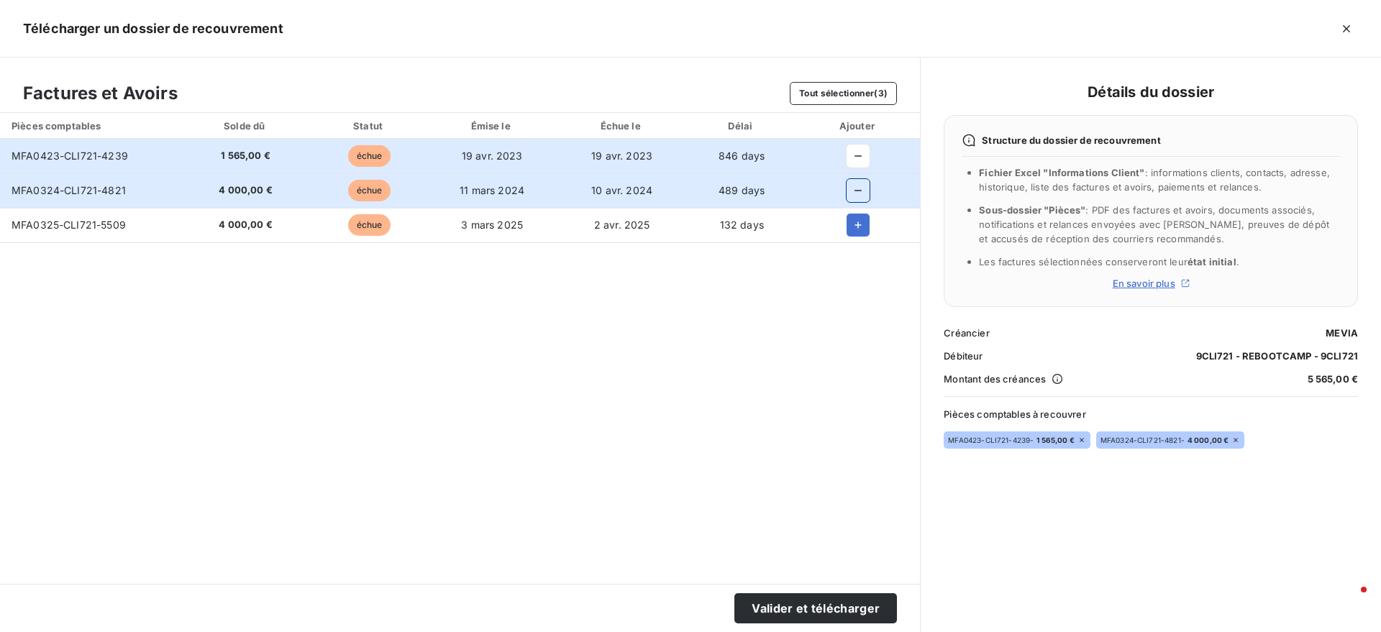
click at [846, 226] on div at bounding box center [858, 225] width 101 height 23
click at [849, 227] on button "button" at bounding box center [858, 225] width 23 height 23
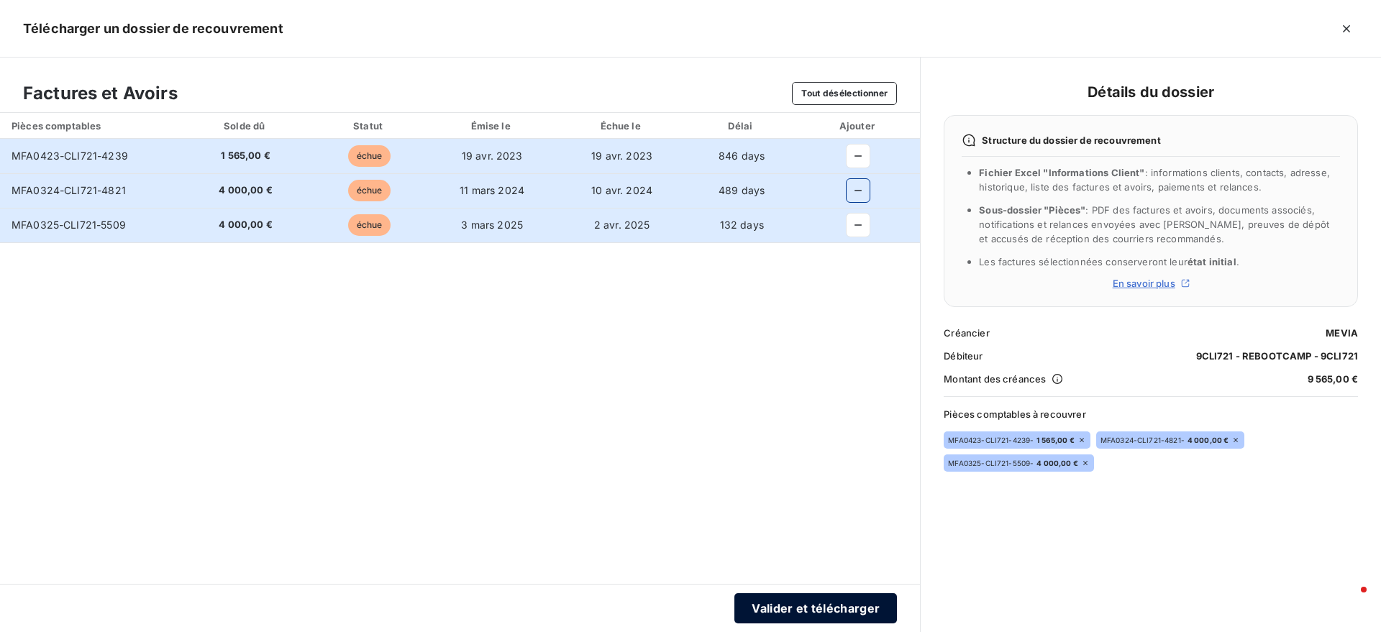
click at [855, 611] on button "Valider et télécharger" at bounding box center [815, 608] width 163 height 30
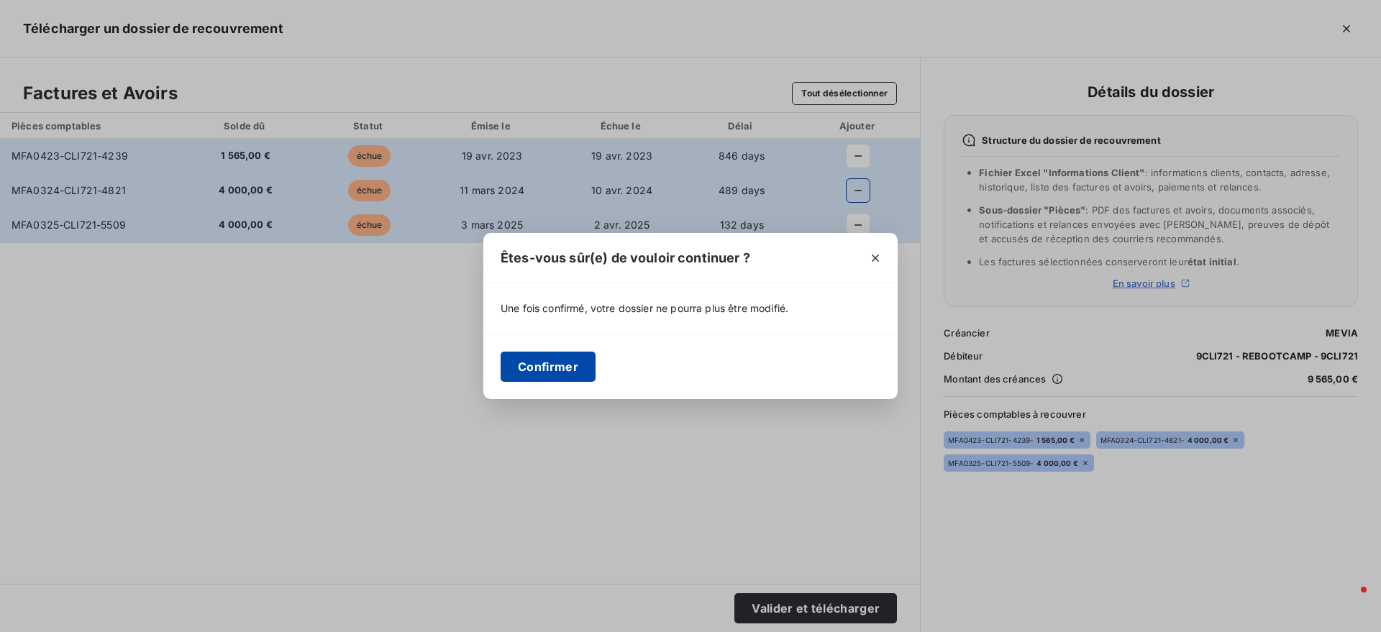
click at [529, 365] on button "Confirmer" at bounding box center [548, 367] width 95 height 30
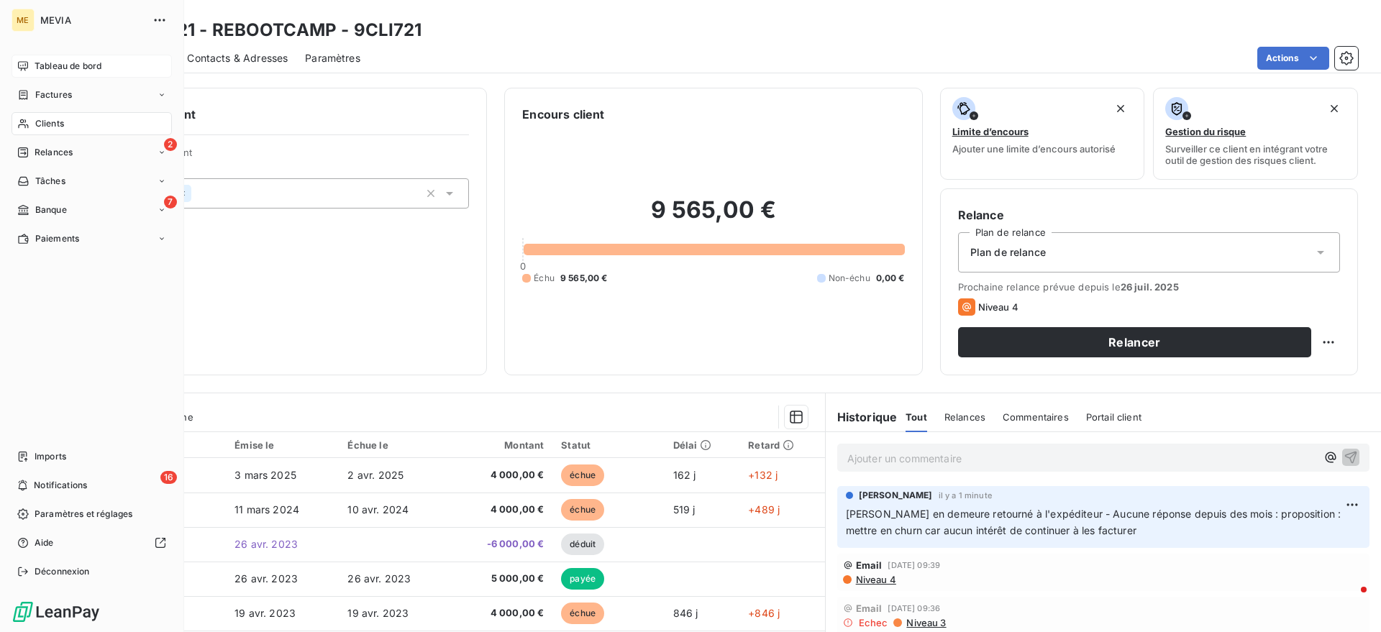
click at [46, 53] on div "ME MEVIA Tableau de bord Factures Clients 2 Relances Tâches 7 Banque Paiements …" at bounding box center [92, 316] width 184 height 632
click at [46, 68] on span "Tableau de bord" at bounding box center [68, 66] width 67 height 13
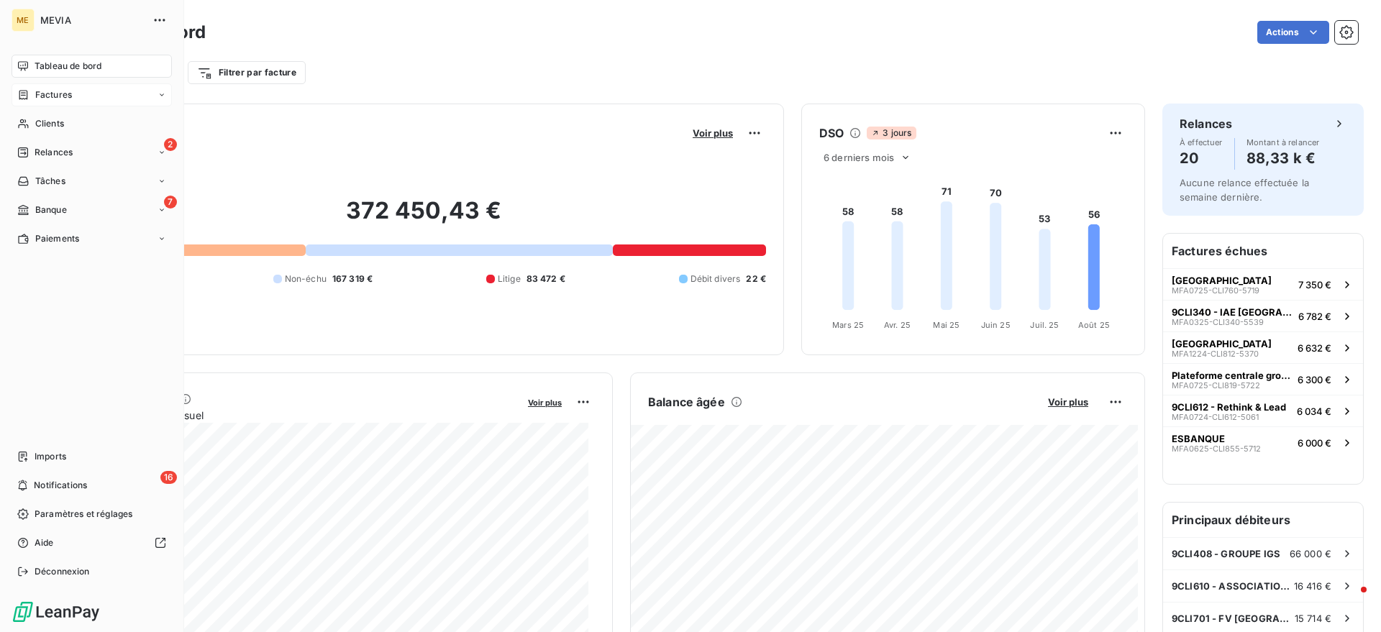
click at [24, 86] on div "Factures" at bounding box center [92, 94] width 160 height 23
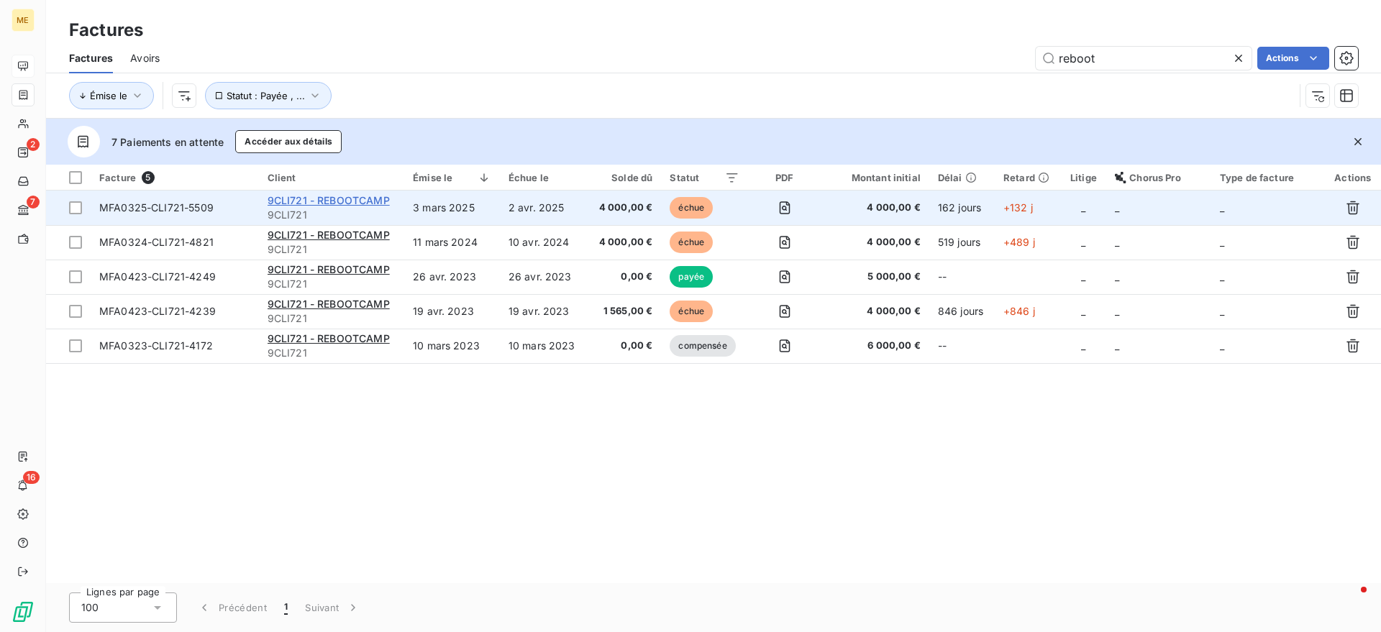
click at [317, 201] on span "9CLI721 - REBOOTCAMP" at bounding box center [329, 200] width 122 height 12
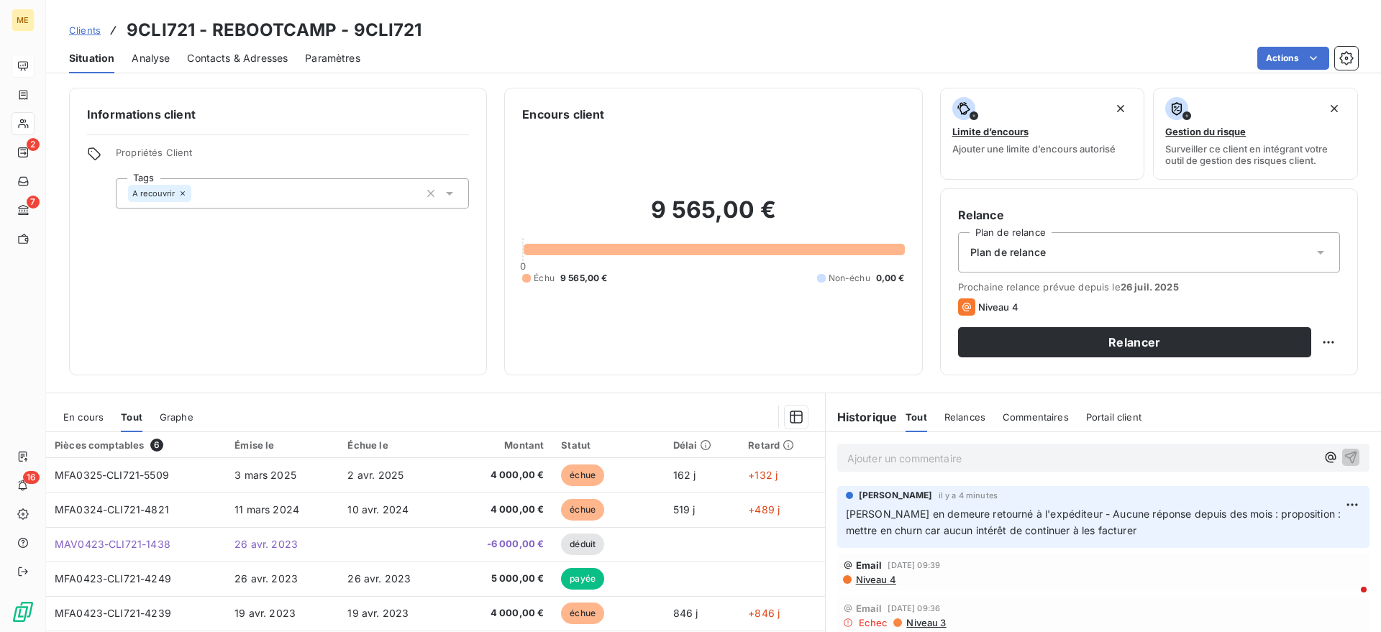
click at [1021, 453] on p "Ajouter un commentaire ﻿" at bounding box center [1081, 459] width 469 height 18
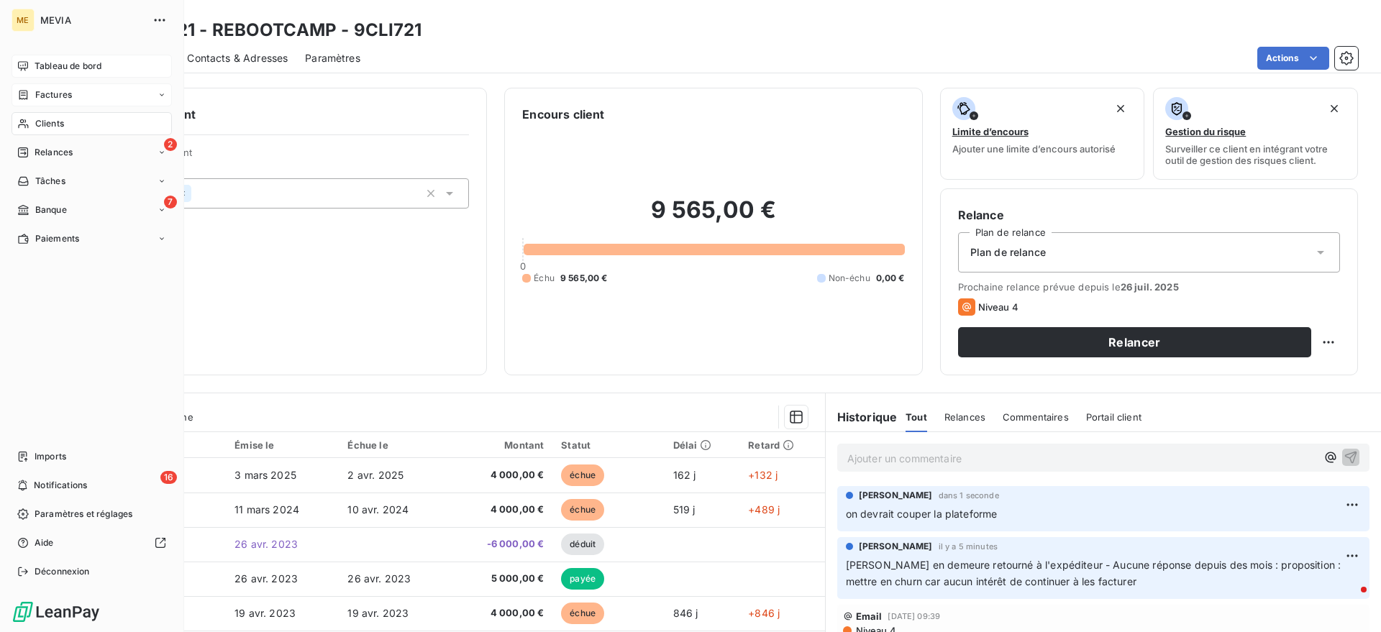
click at [33, 95] on div "Factures" at bounding box center [44, 94] width 55 height 13
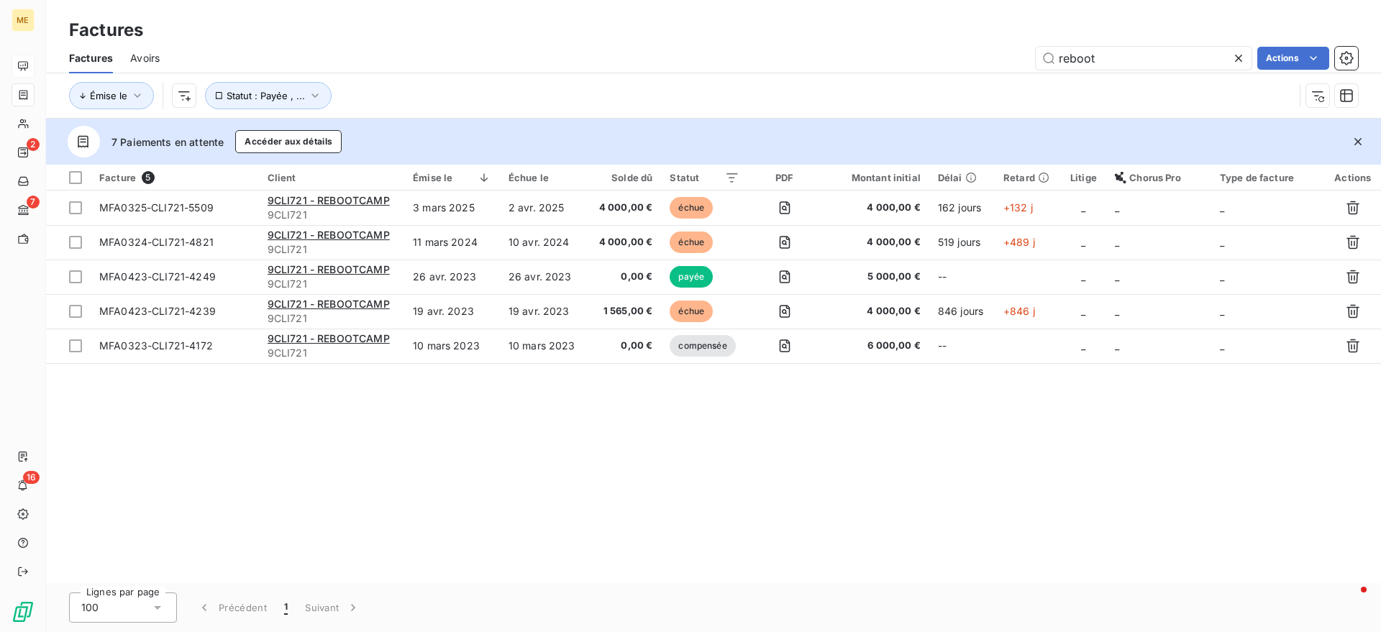
drag, startPoint x: 1119, startPoint y: 51, endPoint x: 974, endPoint y: 52, distance: 145.3
click at [974, 52] on div "reboot Actions" at bounding box center [767, 58] width 1181 height 23
type input "sorbonne nouvelle"
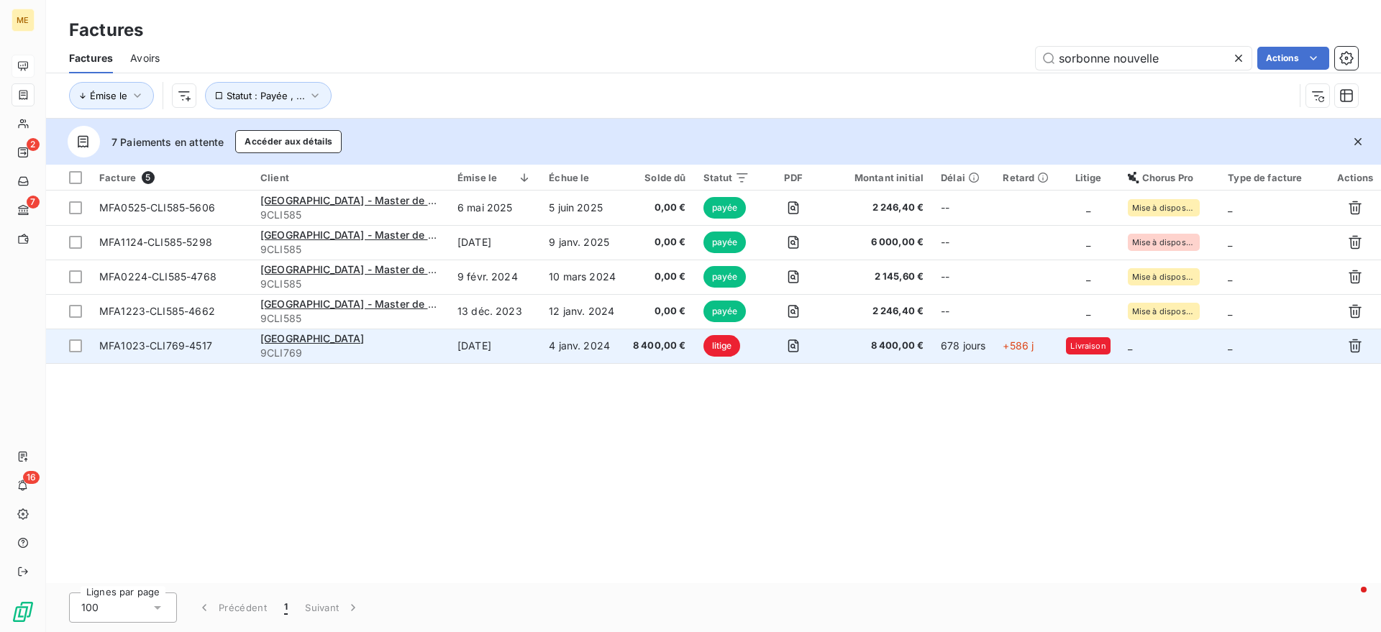
click at [598, 340] on td "4 janv. 2024" at bounding box center [582, 346] width 84 height 35
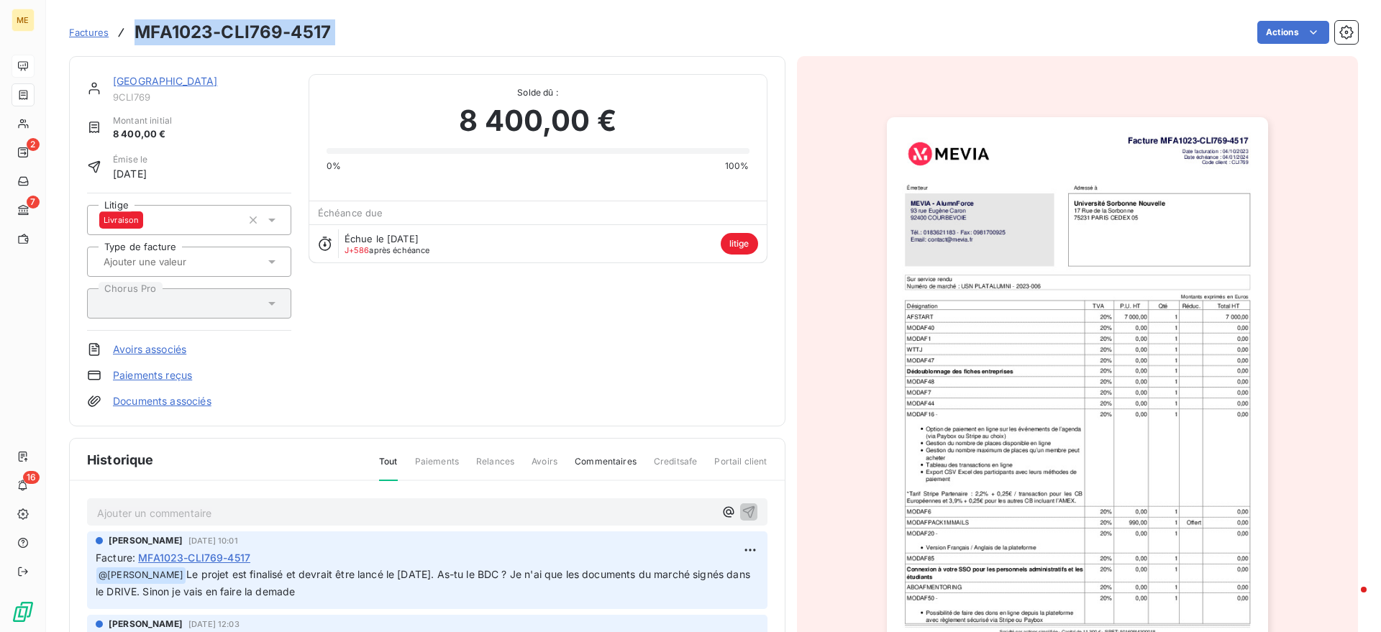
drag, startPoint x: 347, startPoint y: 23, endPoint x: 133, endPoint y: 11, distance: 214.0
click at [133, 11] on div "Factures MFA1023-CLI769-4517 Actions" at bounding box center [713, 23] width 1289 height 47
copy section "MFA1023-CLI769-4517 Actions"
click at [211, 80] on link "[GEOGRAPHIC_DATA]" at bounding box center [165, 81] width 105 height 12
